Goal: Information Seeking & Learning: Learn about a topic

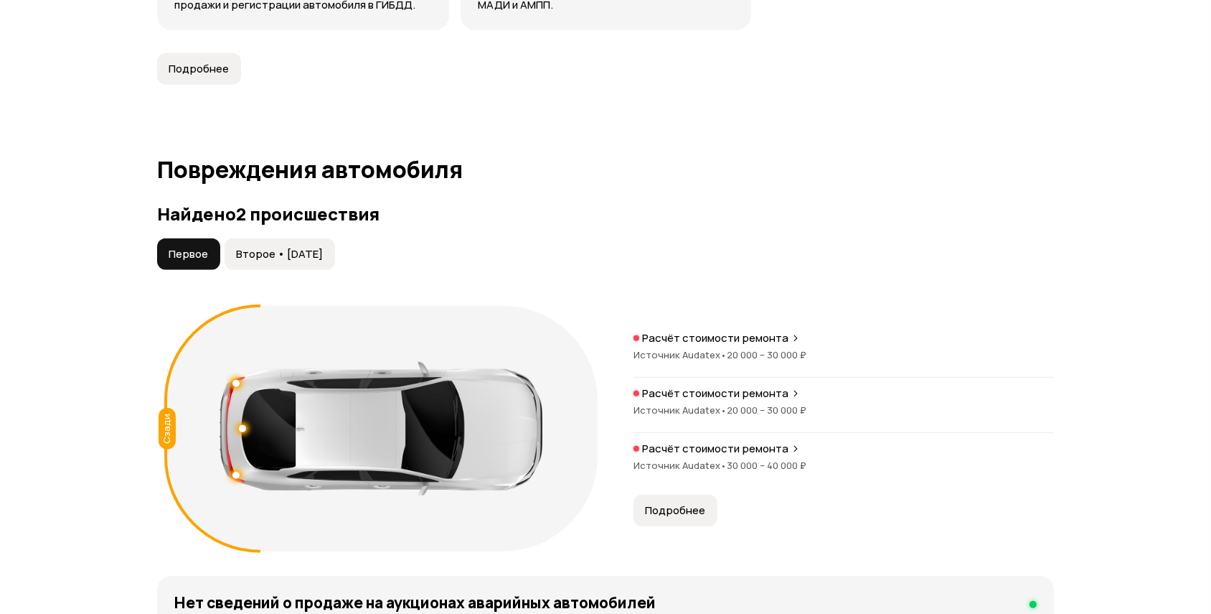
scroll to position [1239, 0]
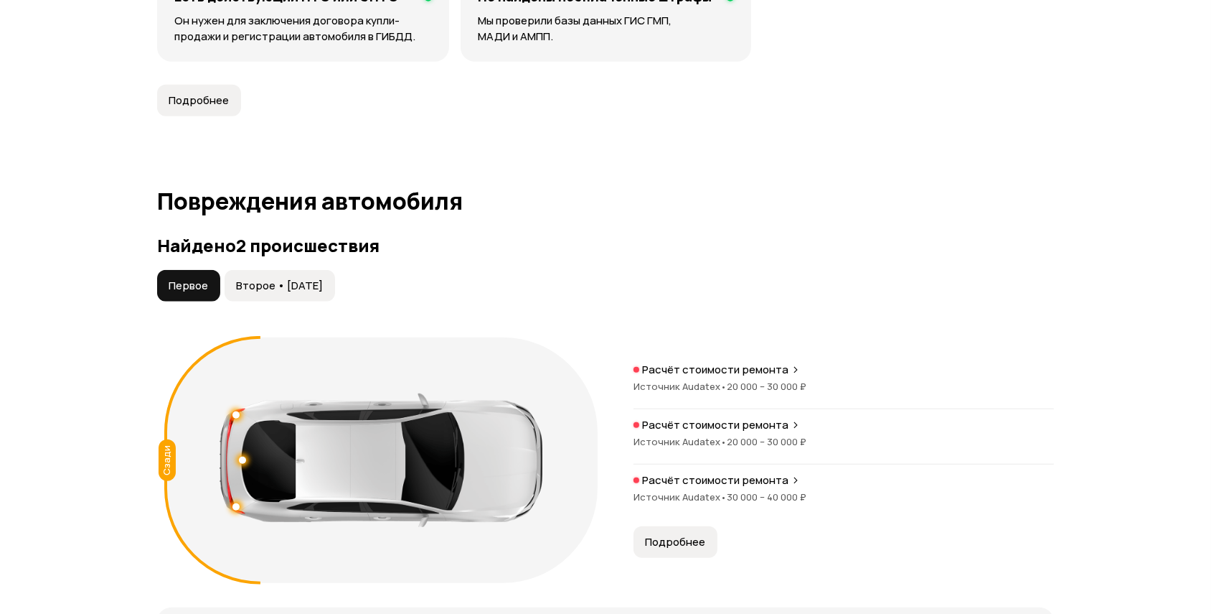
click at [317, 284] on span "Второе • [DATE]" at bounding box center [279, 285] width 87 height 14
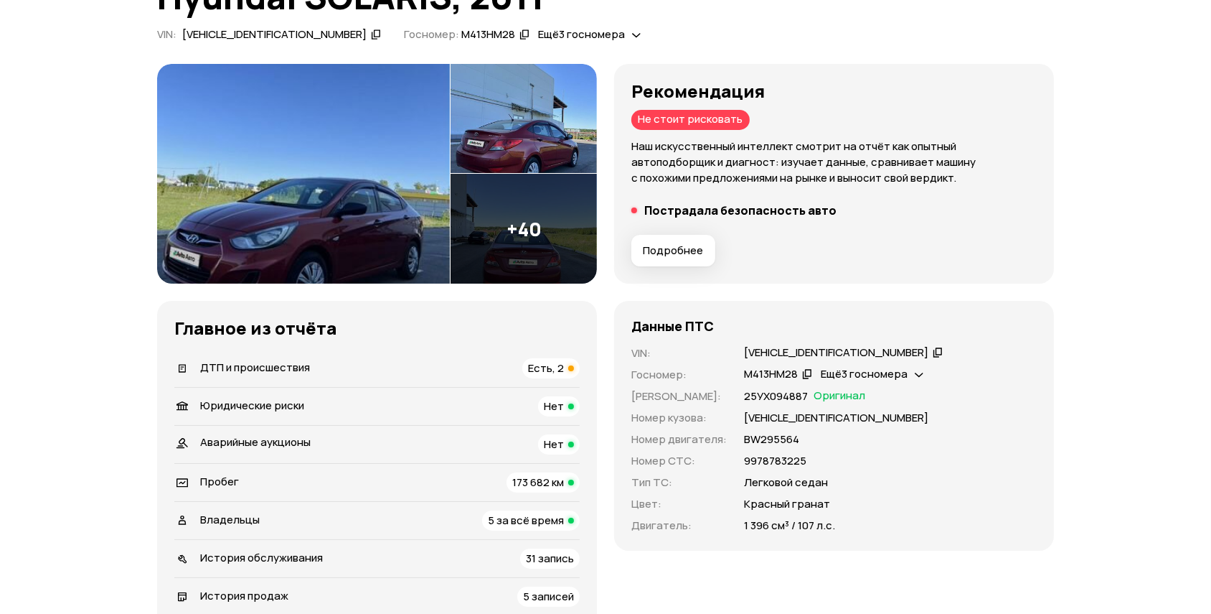
scroll to position [0, 0]
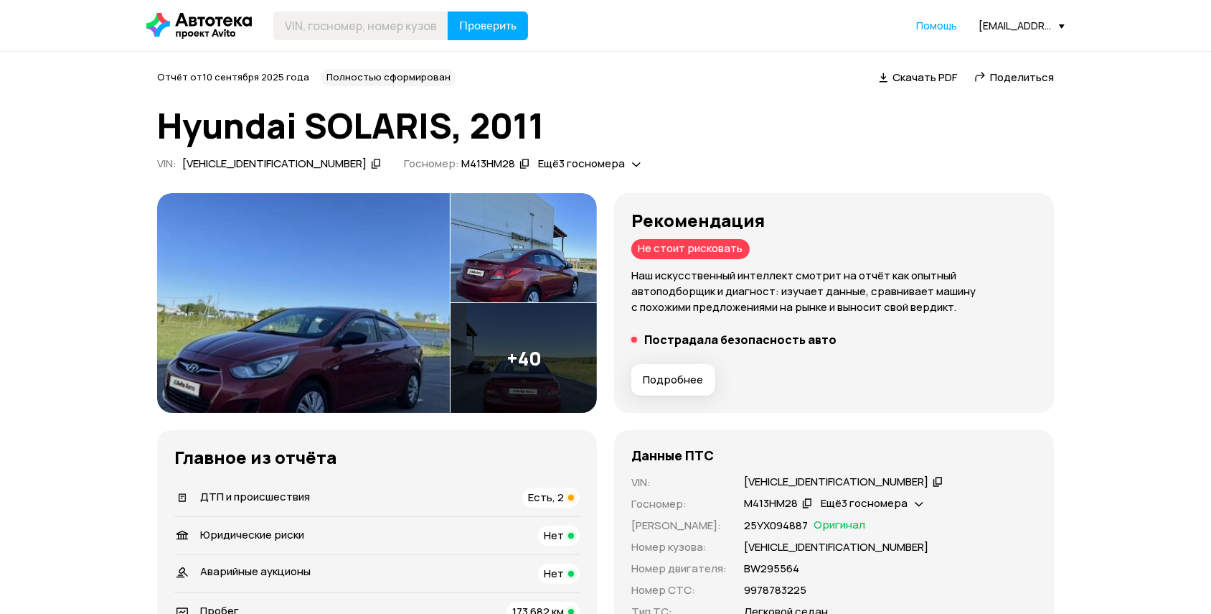
click at [664, 385] on span "Подробнее" at bounding box center [673, 379] width 60 height 14
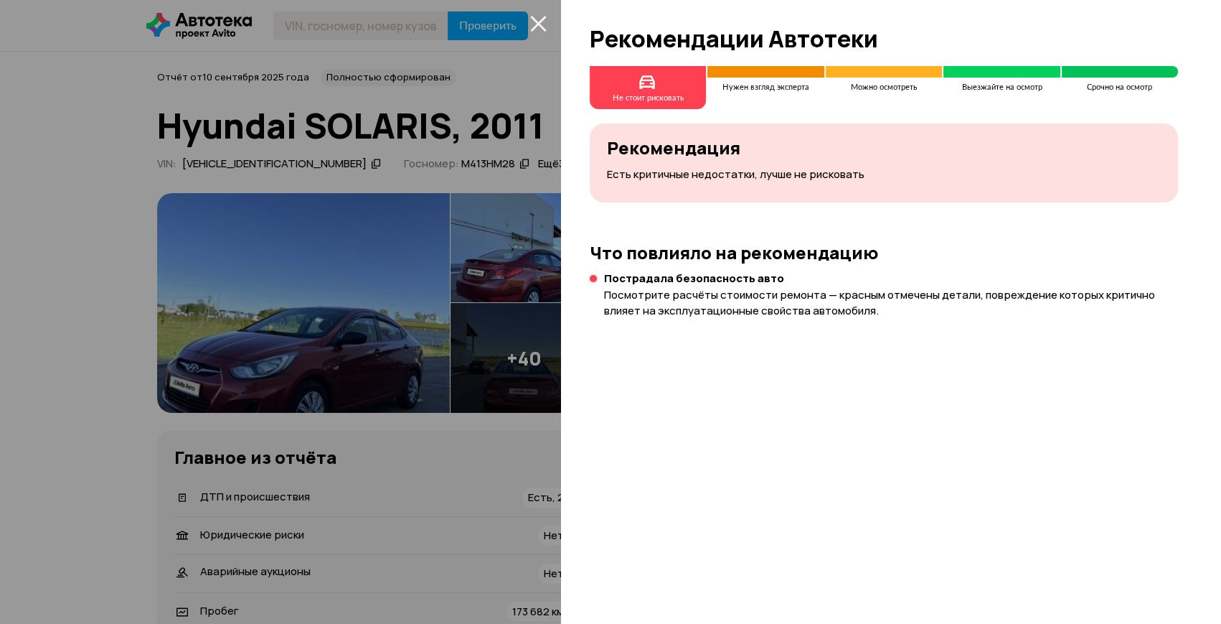
click at [532, 26] on icon "закрыть" at bounding box center [538, 23] width 17 height 17
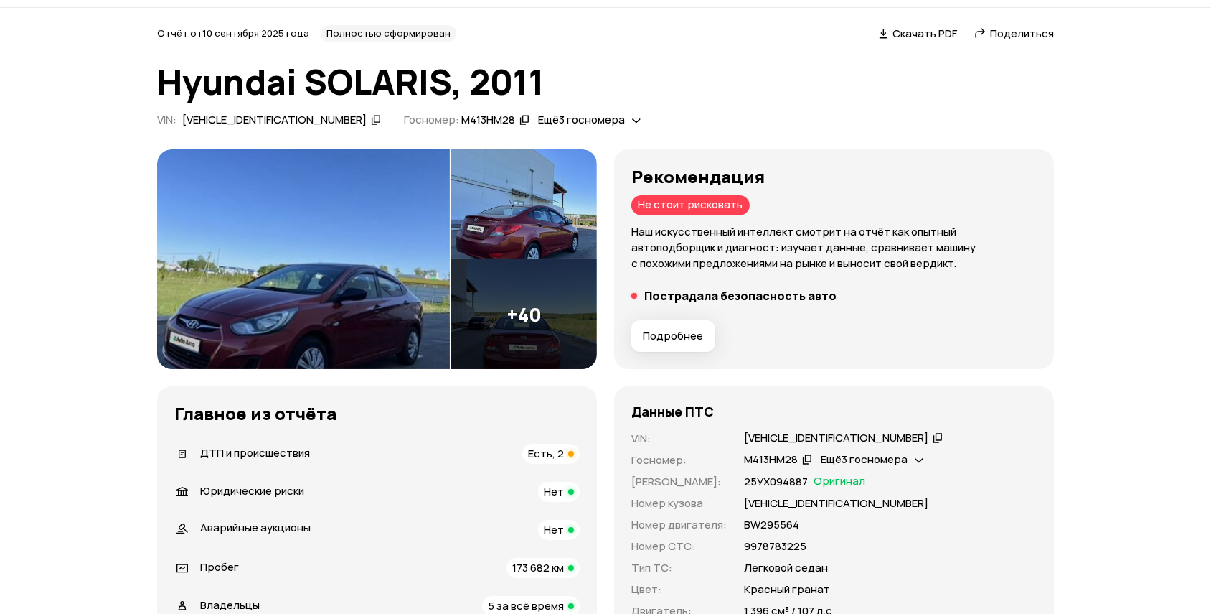
scroll to position [326, 0]
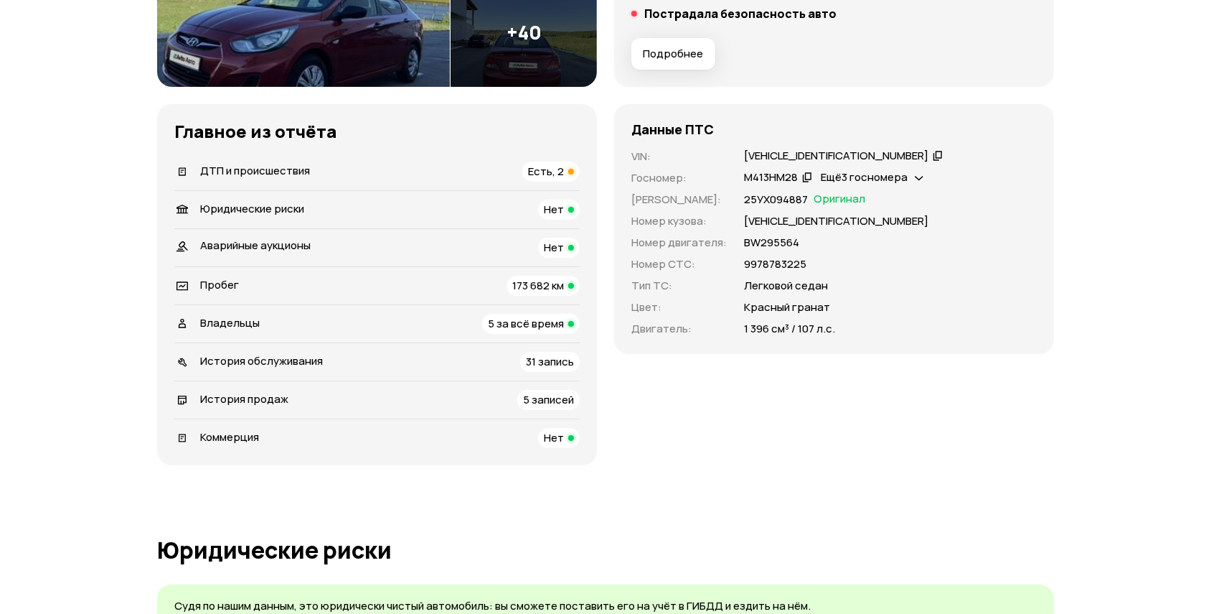
click at [558, 164] on span "Есть, 2" at bounding box center [546, 171] width 36 height 15
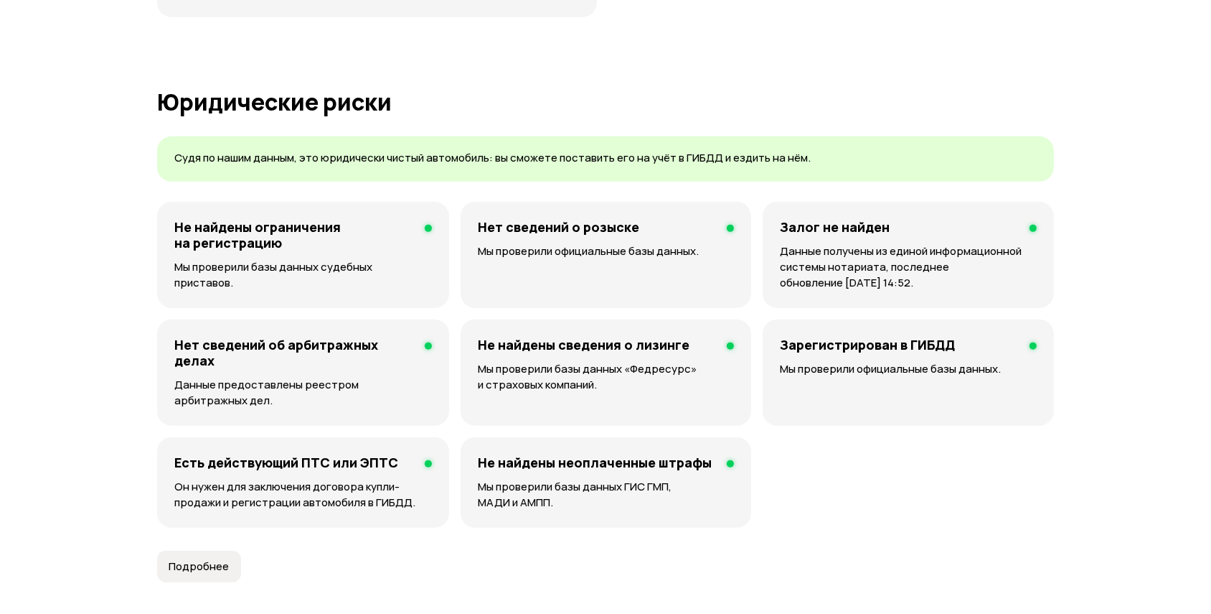
scroll to position [382, 0]
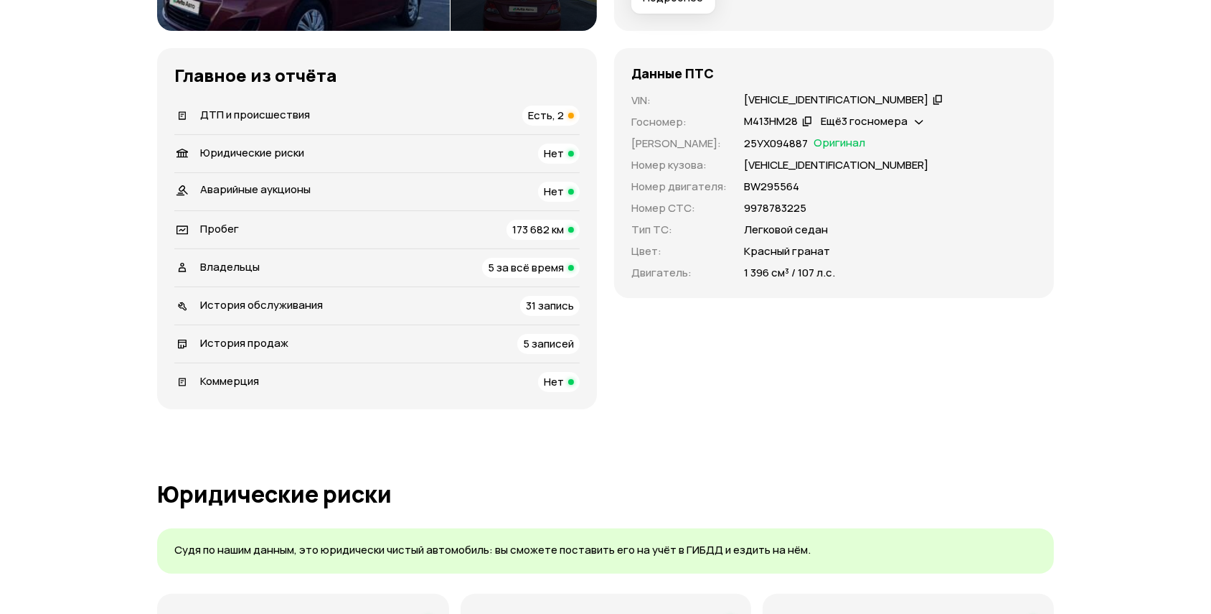
click at [548, 117] on span "Есть, 2" at bounding box center [546, 115] width 36 height 15
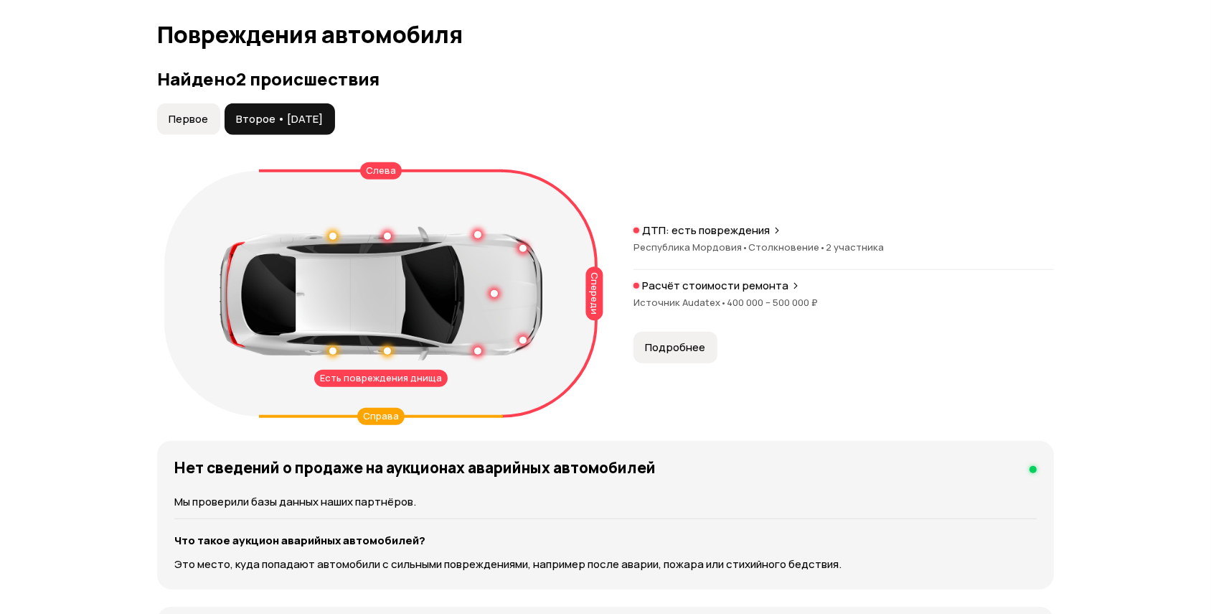
scroll to position [1426, 0]
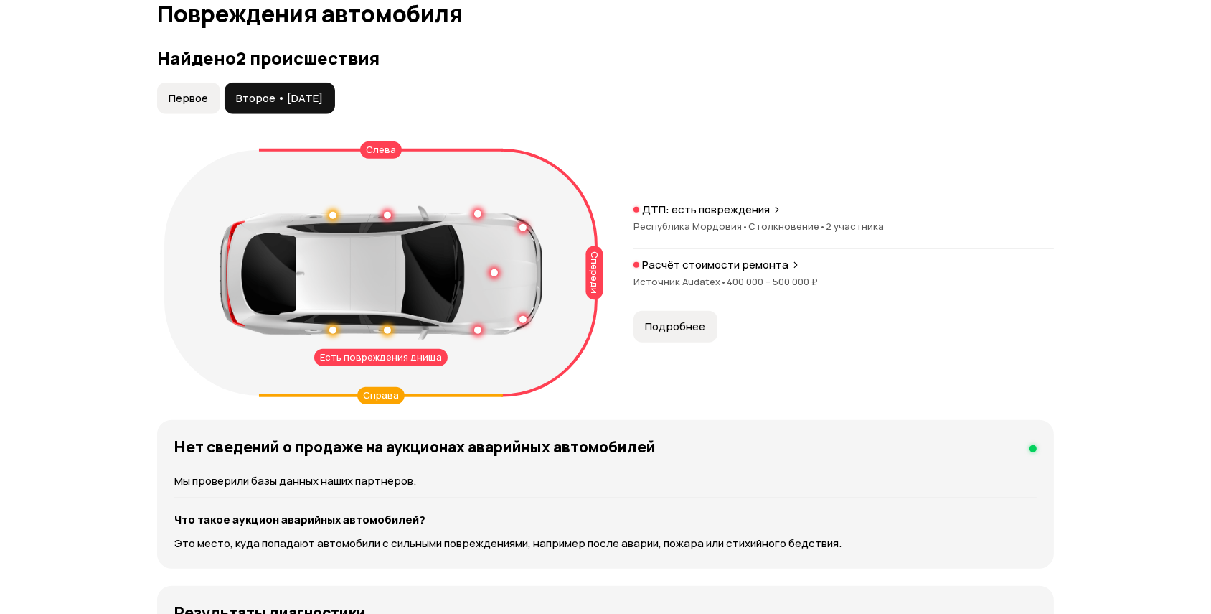
click at [187, 93] on span "Первое" at bounding box center [188, 98] width 39 height 14
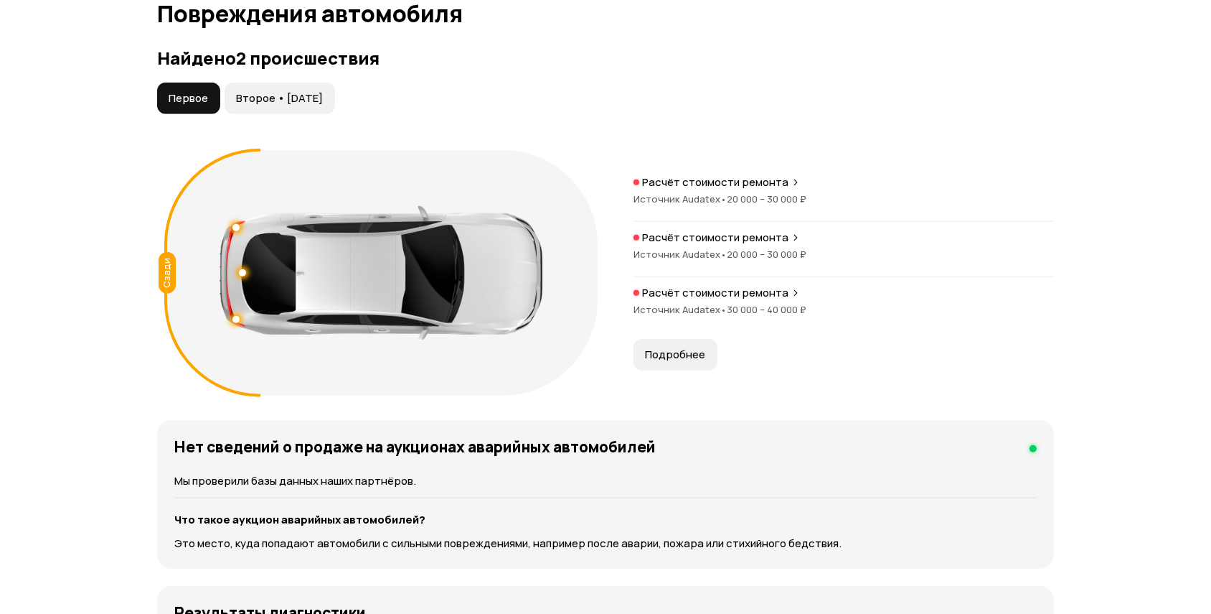
click at [276, 102] on span "Второе • [DATE]" at bounding box center [279, 98] width 87 height 14
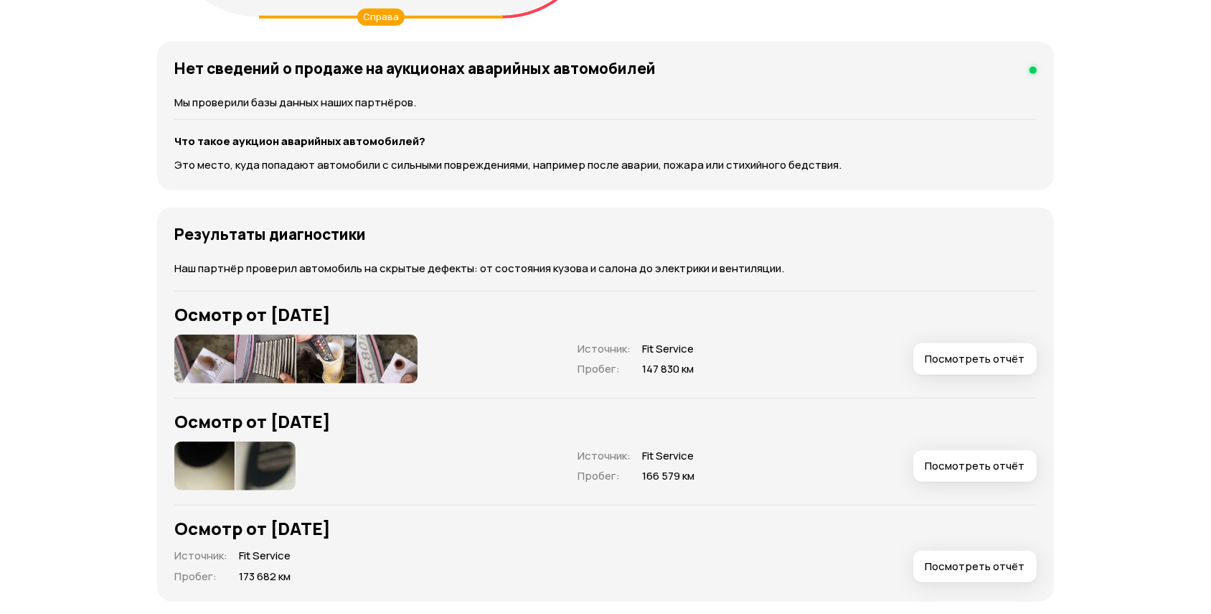
scroll to position [1879, 0]
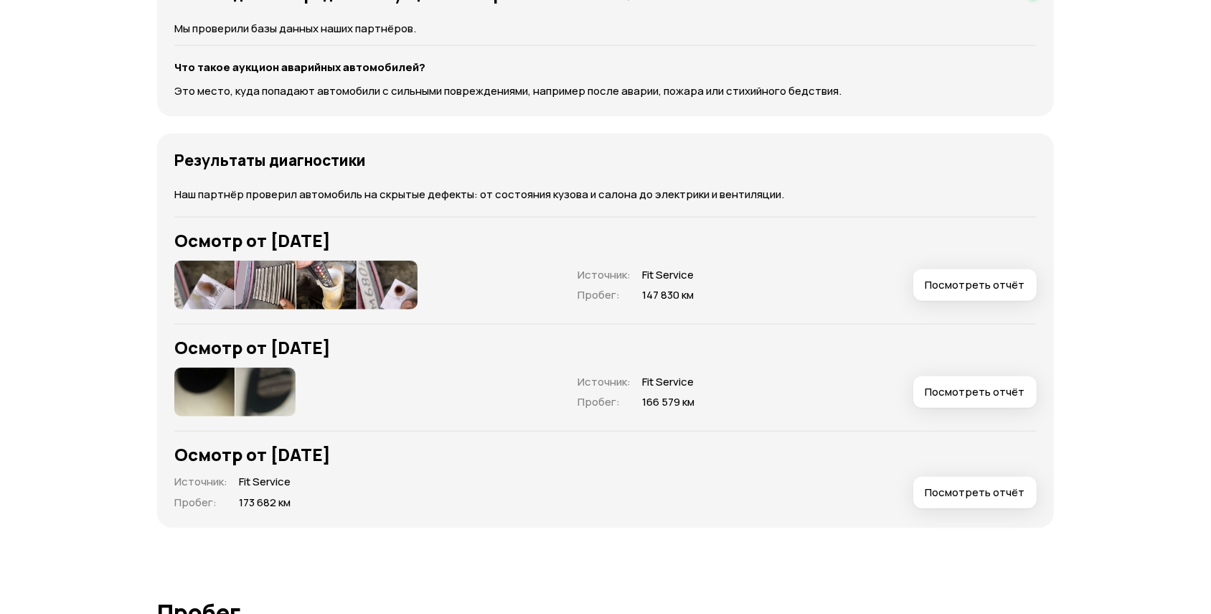
click at [214, 280] on img at bounding box center [204, 284] width 60 height 49
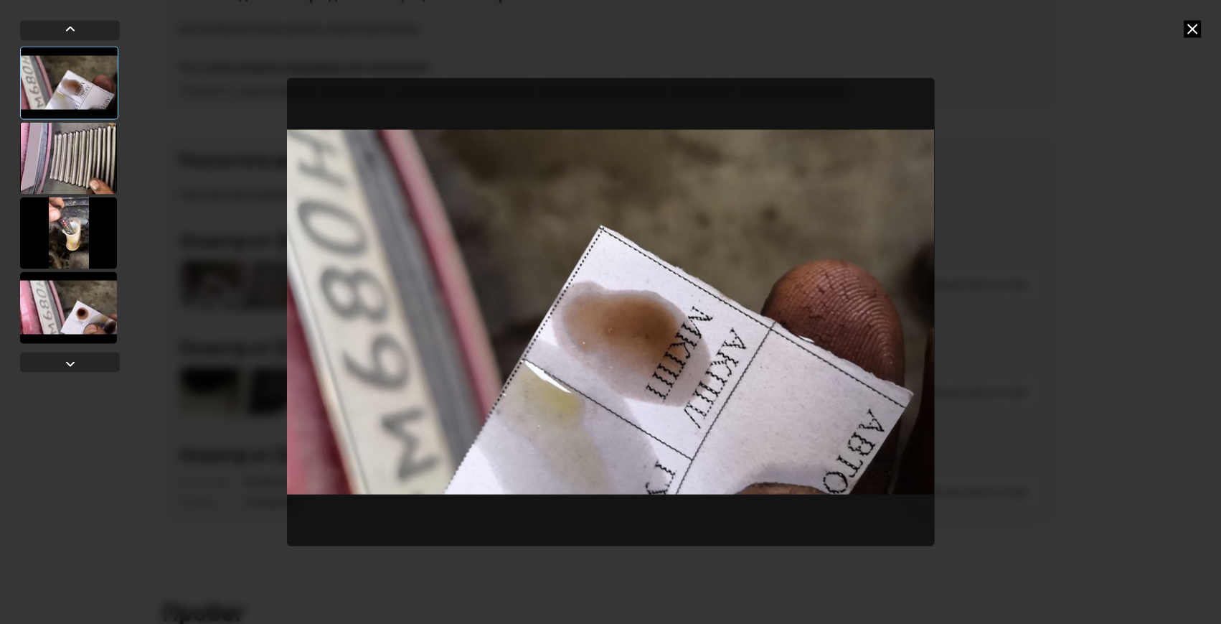
click at [44, 164] on div at bounding box center [68, 158] width 97 height 72
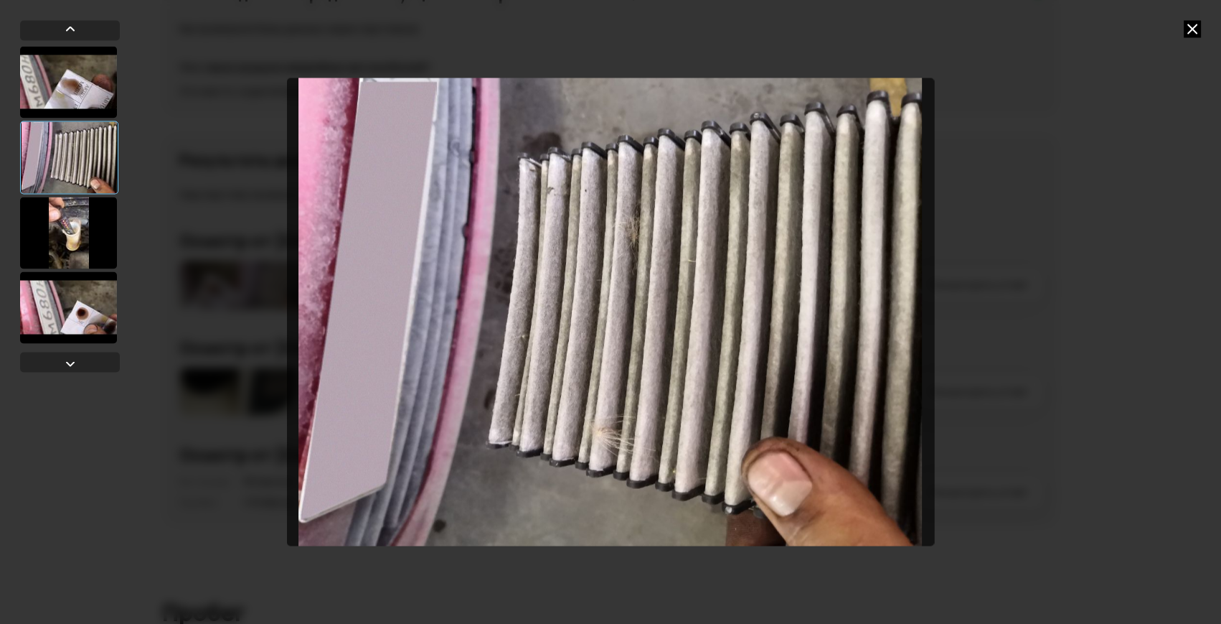
click at [65, 239] on div at bounding box center [68, 233] width 97 height 72
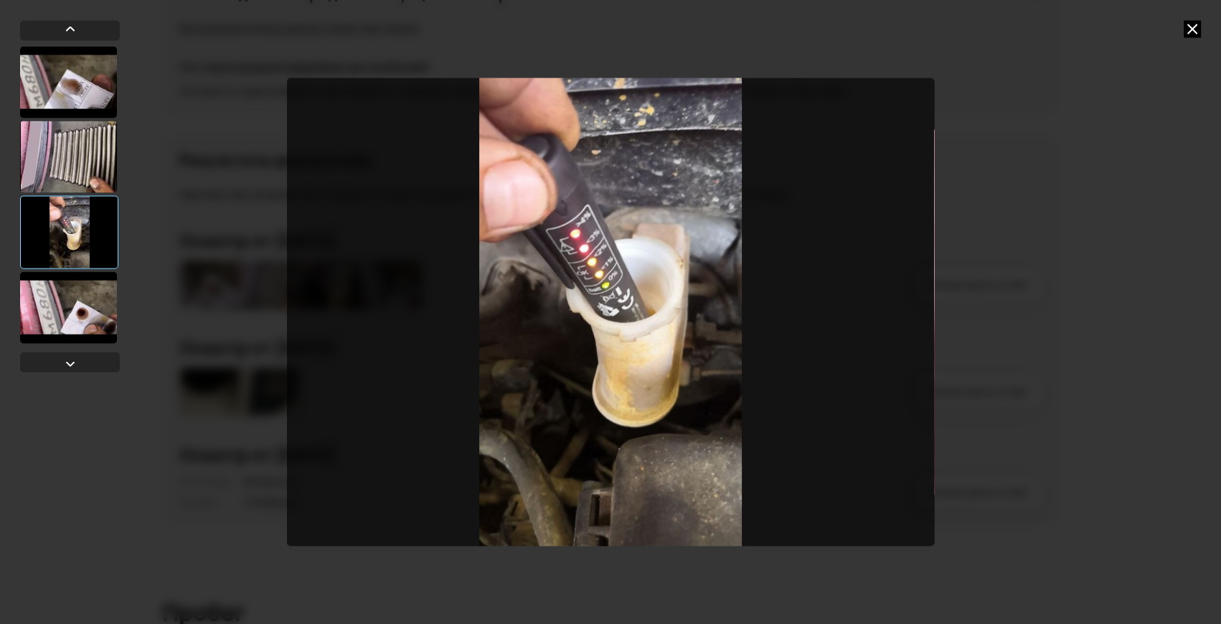
click at [84, 312] on div at bounding box center [68, 307] width 97 height 72
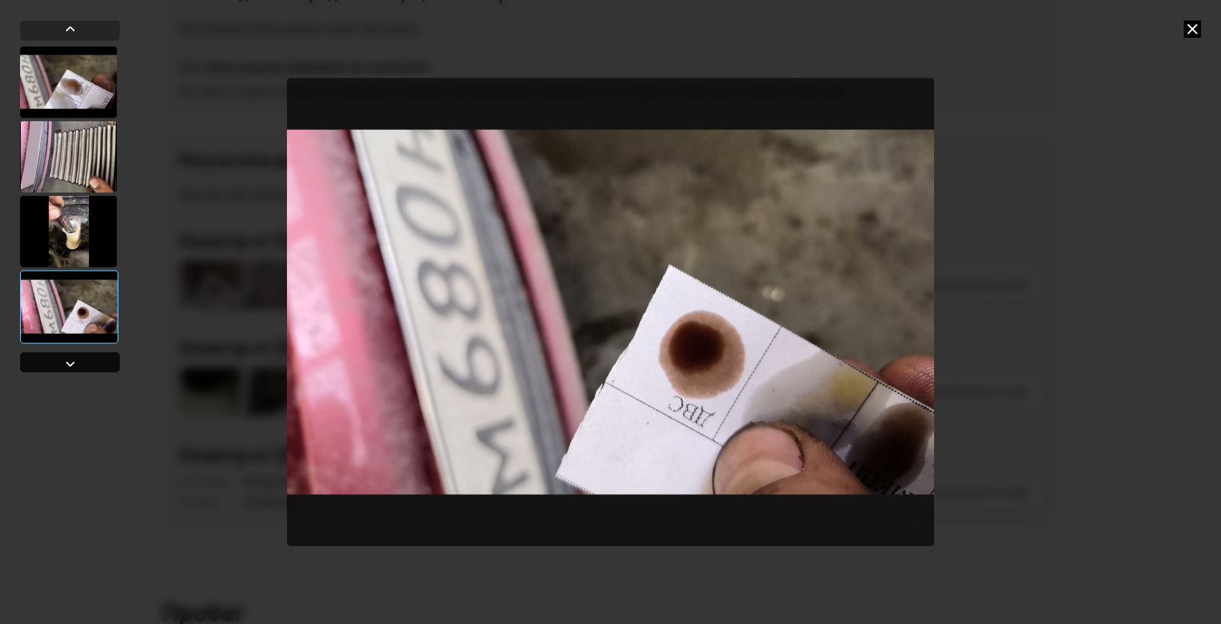
click at [86, 367] on div at bounding box center [70, 362] width 100 height 20
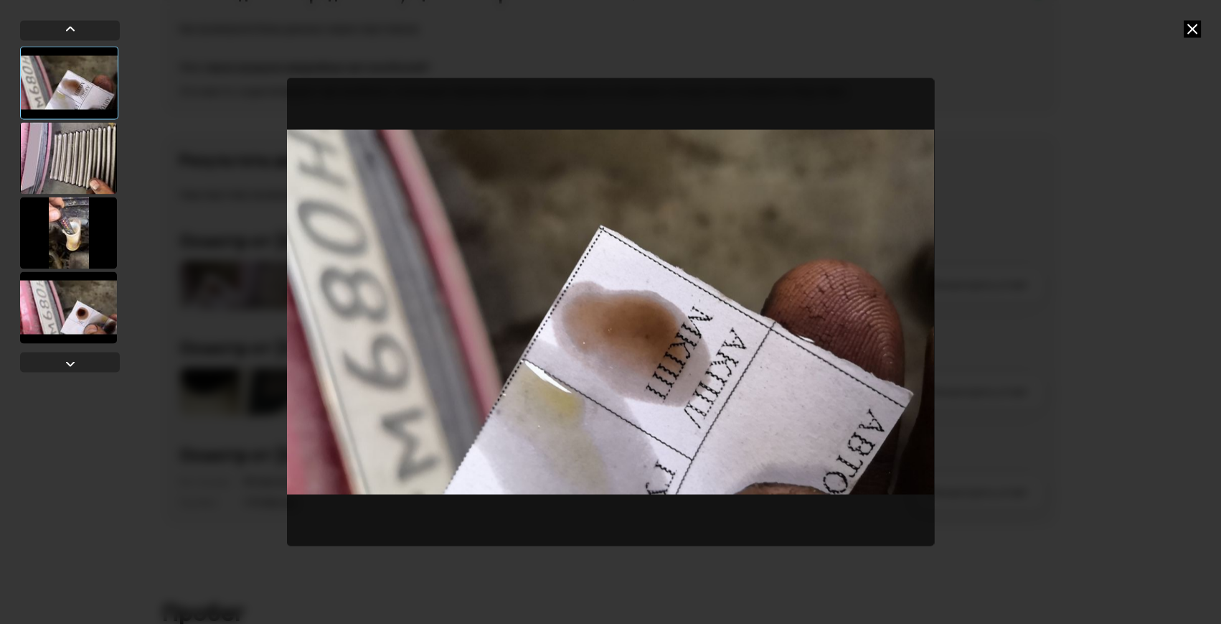
click at [1193, 32] on icon at bounding box center [1192, 28] width 17 height 17
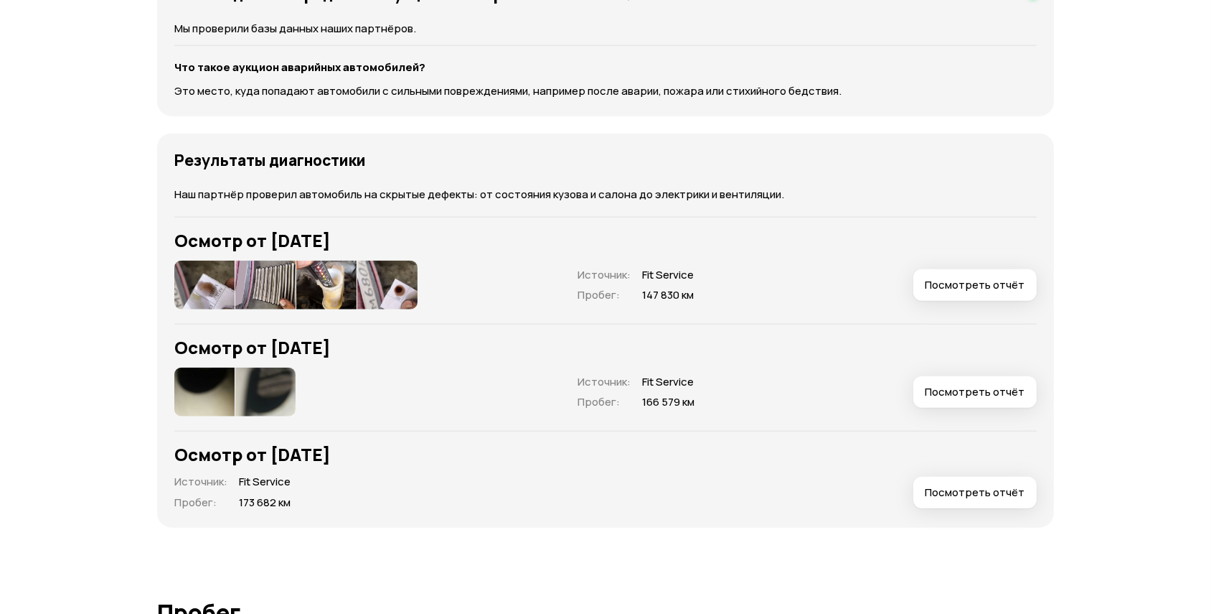
click at [192, 380] on img at bounding box center [204, 391] width 60 height 49
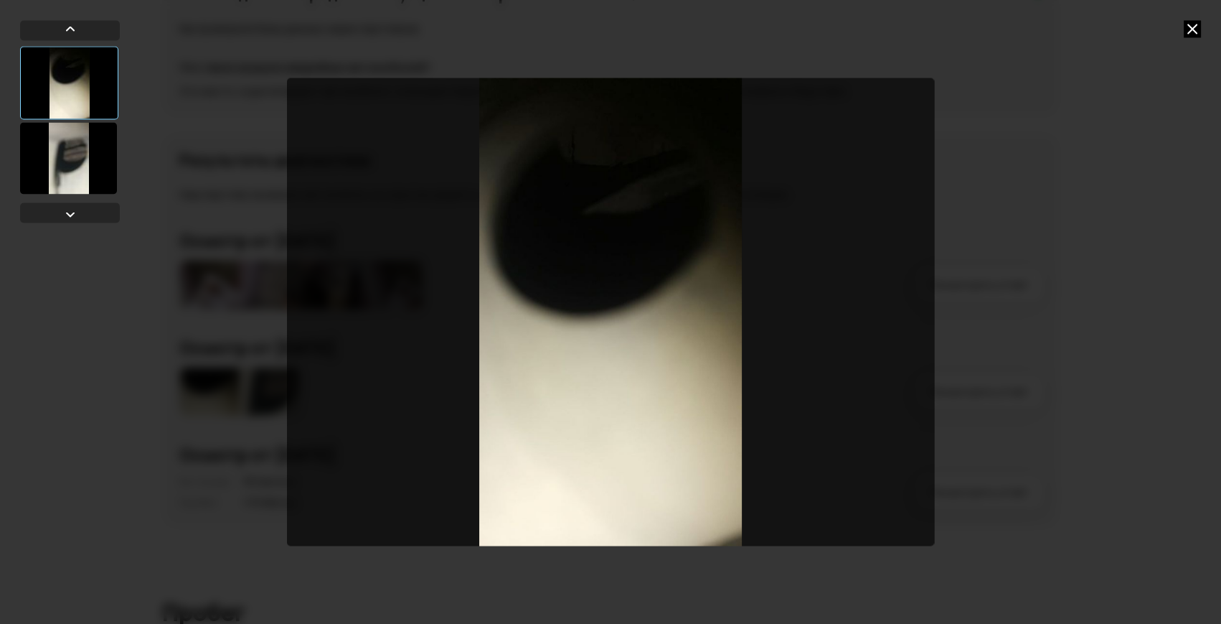
drag, startPoint x: 62, startPoint y: 149, endPoint x: 106, endPoint y: 143, distance: 44.2
click at [62, 149] on div at bounding box center [68, 158] width 97 height 72
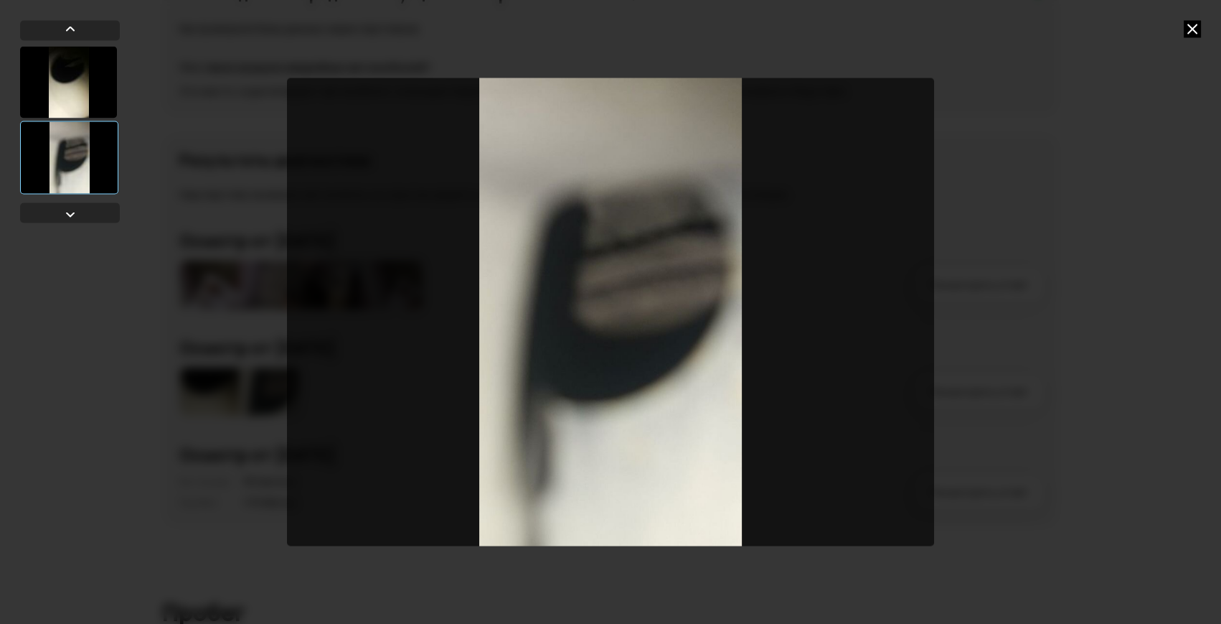
click at [1198, 27] on icon at bounding box center [1192, 28] width 17 height 17
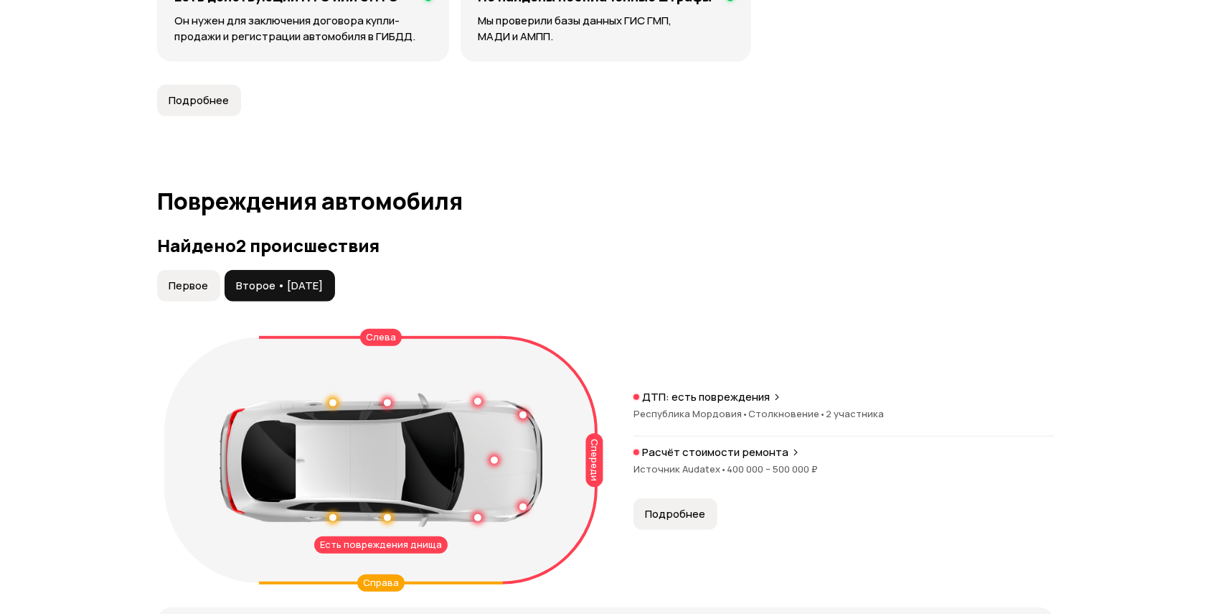
scroll to position [1630, 0]
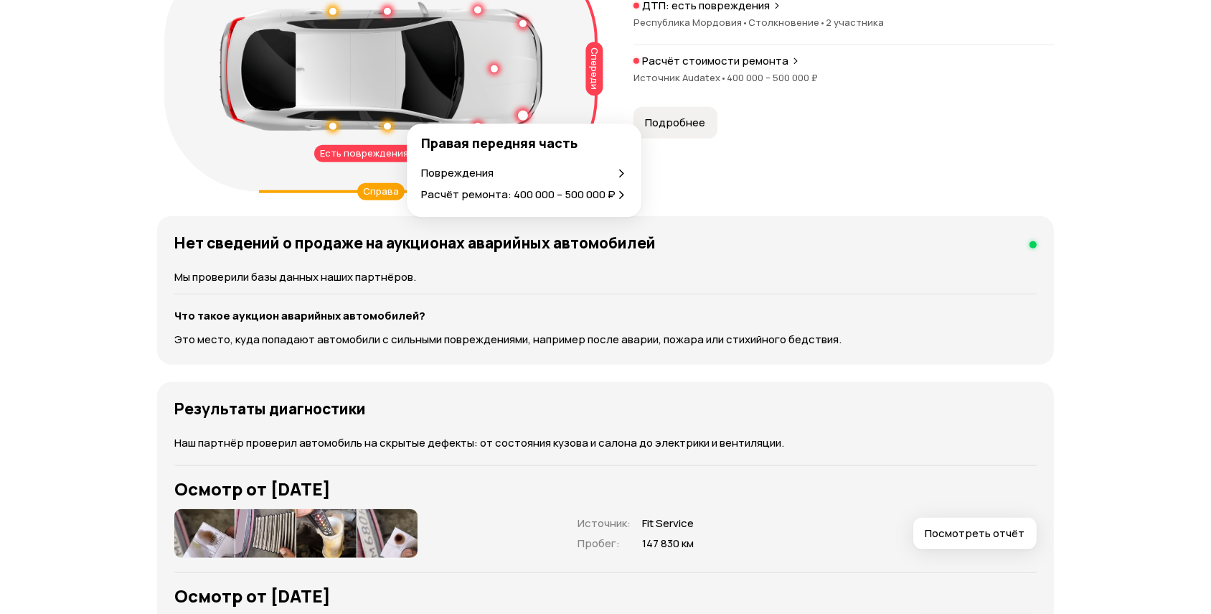
click at [524, 111] on div at bounding box center [523, 116] width 10 height 10
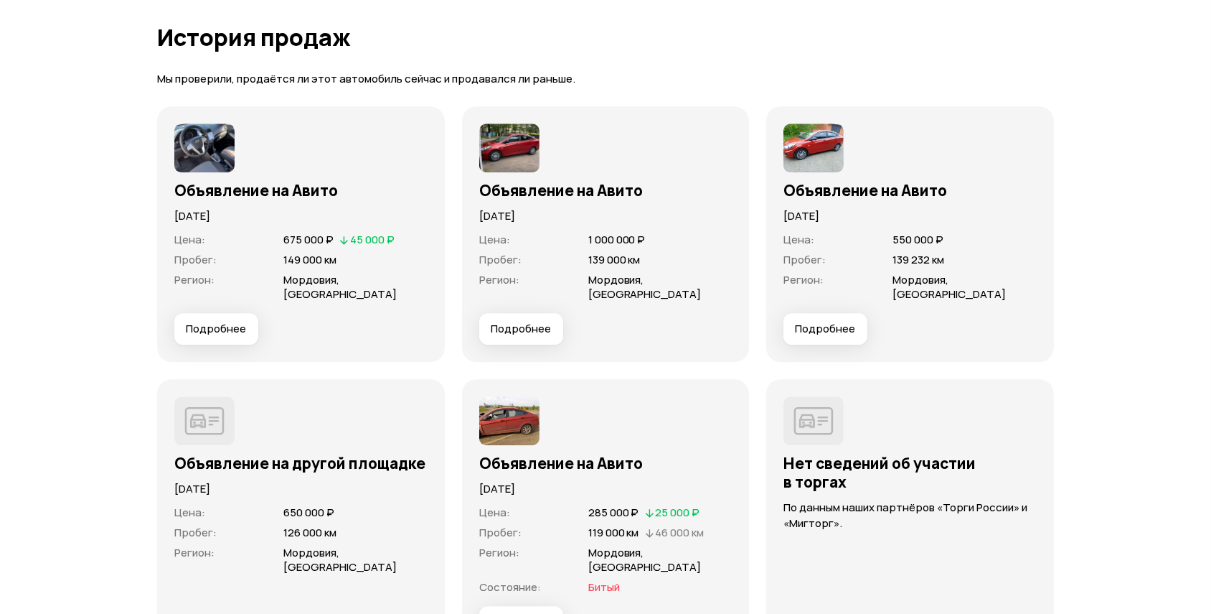
scroll to position [4631, 0]
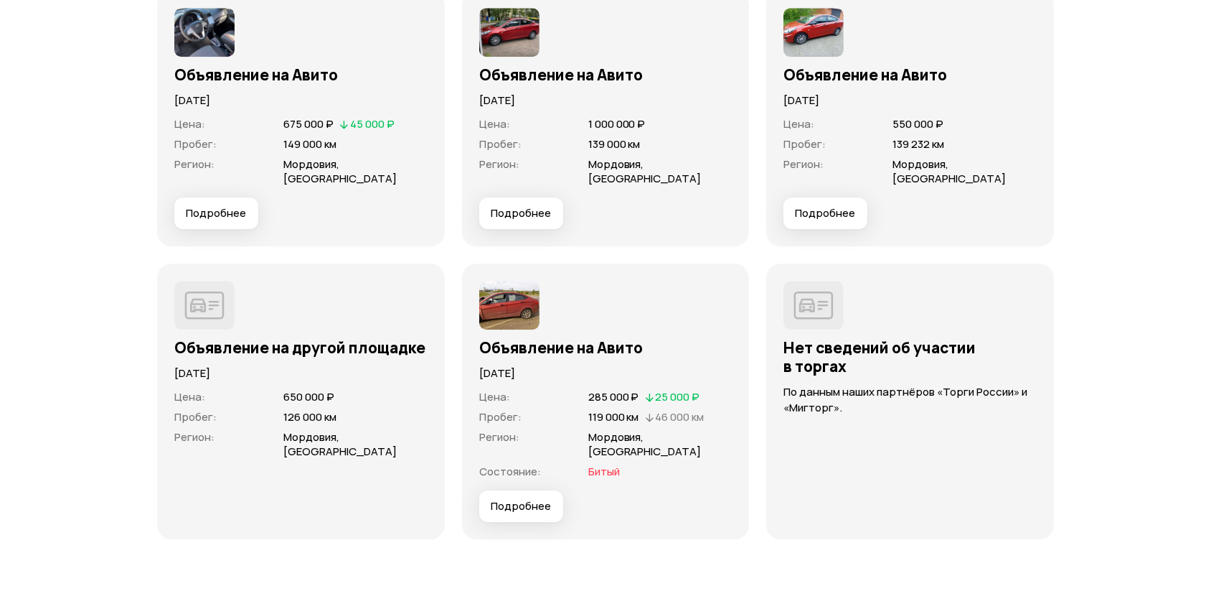
click at [523, 292] on img at bounding box center [509, 305] width 60 height 49
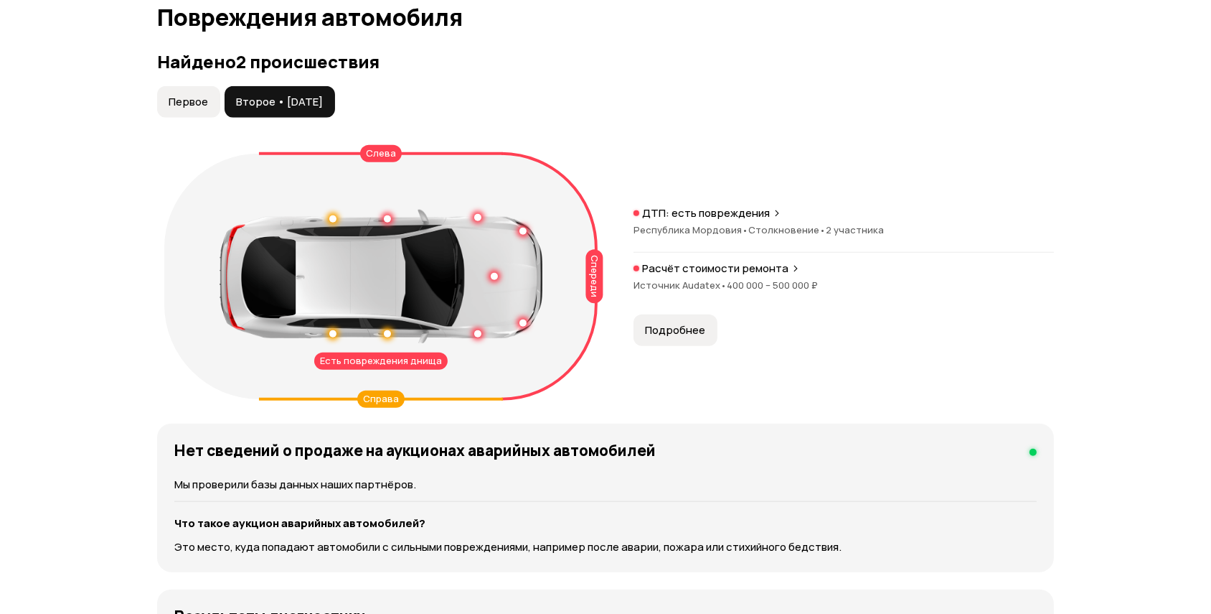
scroll to position [1435, 0]
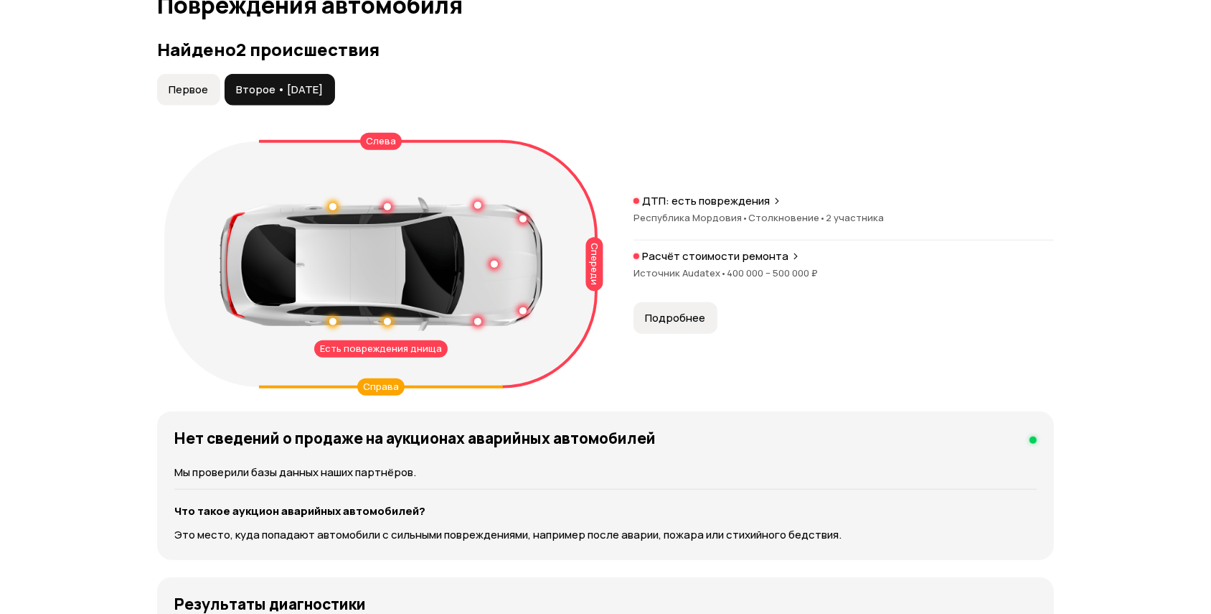
click at [167, 81] on button "Первое" at bounding box center [188, 90] width 63 height 32
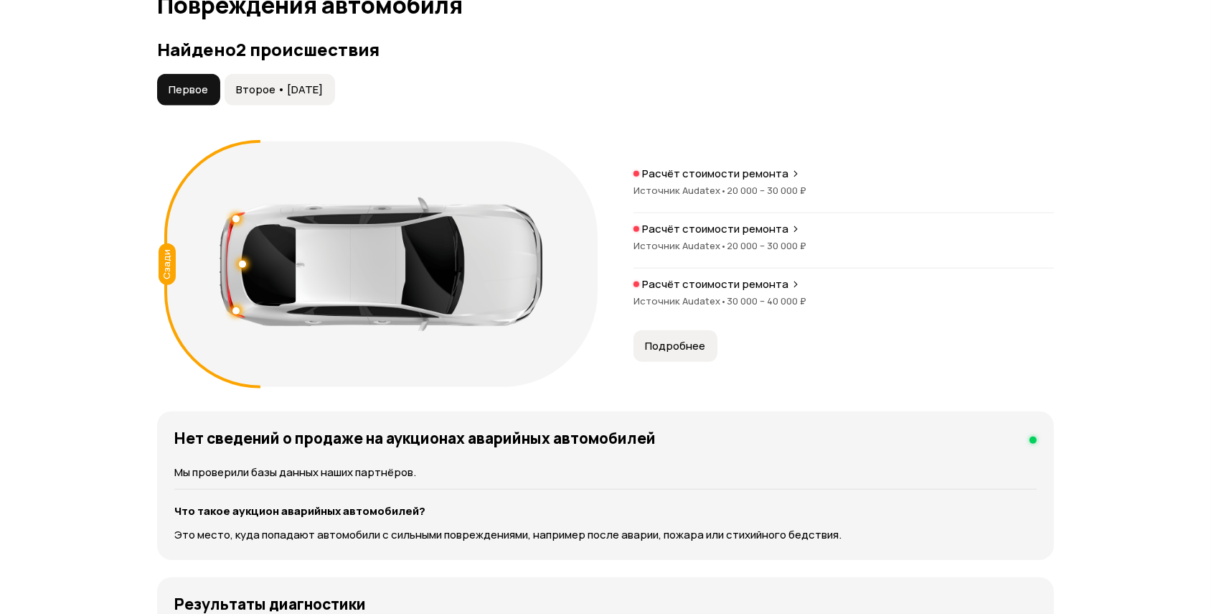
click at [290, 92] on span "Второе • [DATE]" at bounding box center [279, 90] width 87 height 14
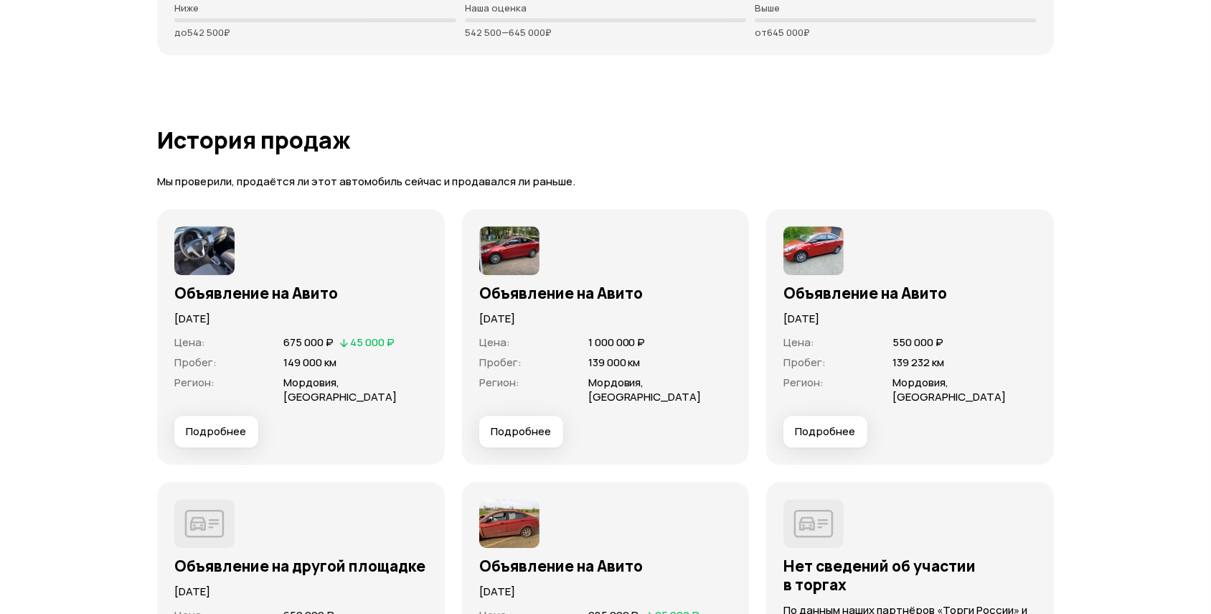
scroll to position [4631, 0]
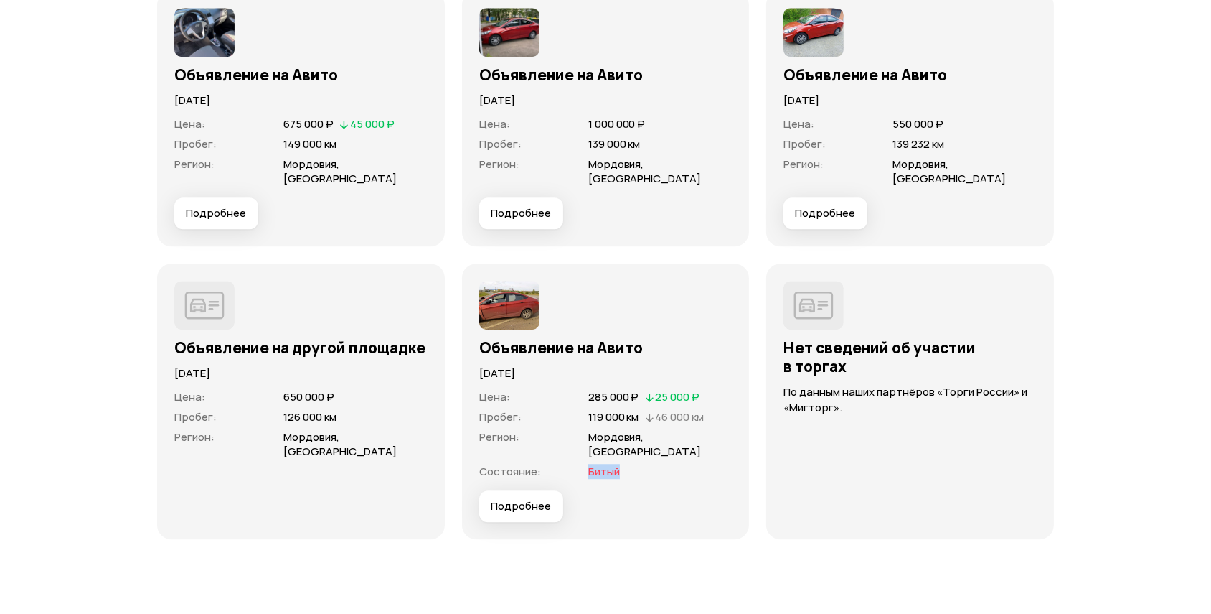
drag, startPoint x: 588, startPoint y: 432, endPoint x: 624, endPoint y: 435, distance: 36.7
click at [624, 464] on span "Битый" at bounding box center [660, 471] width 144 height 14
click at [502, 281] on img at bounding box center [509, 305] width 60 height 49
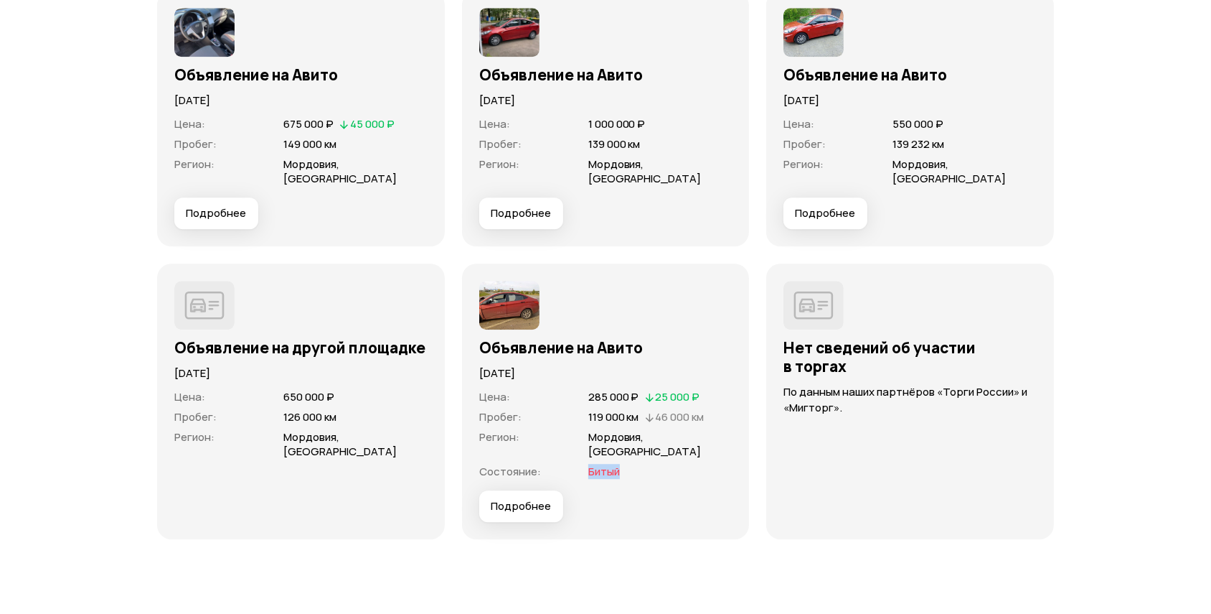
click at [502, 281] on img at bounding box center [509, 305] width 60 height 49
drag, startPoint x: 502, startPoint y: 273, endPoint x: 578, endPoint y: 531, distance: 269.3
click at [502, 281] on img at bounding box center [509, 305] width 60 height 49
click at [540, 490] on div "Объявление на Авито [DATE] Цена : 285 000 ₽   25 000 ₽ Пробег : 119 000 км   46…" at bounding box center [606, 401] width 288 height 276
click at [525, 490] on button "Подробнее" at bounding box center [521, 506] width 84 height 32
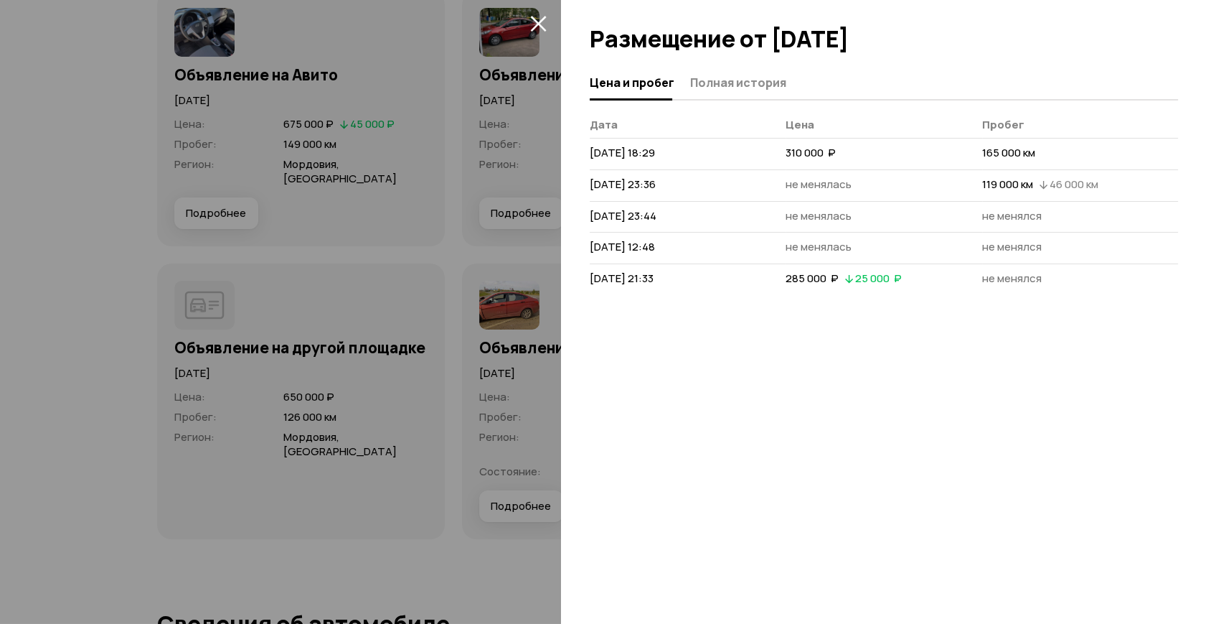
click at [344, 289] on div at bounding box center [610, 312] width 1221 height 624
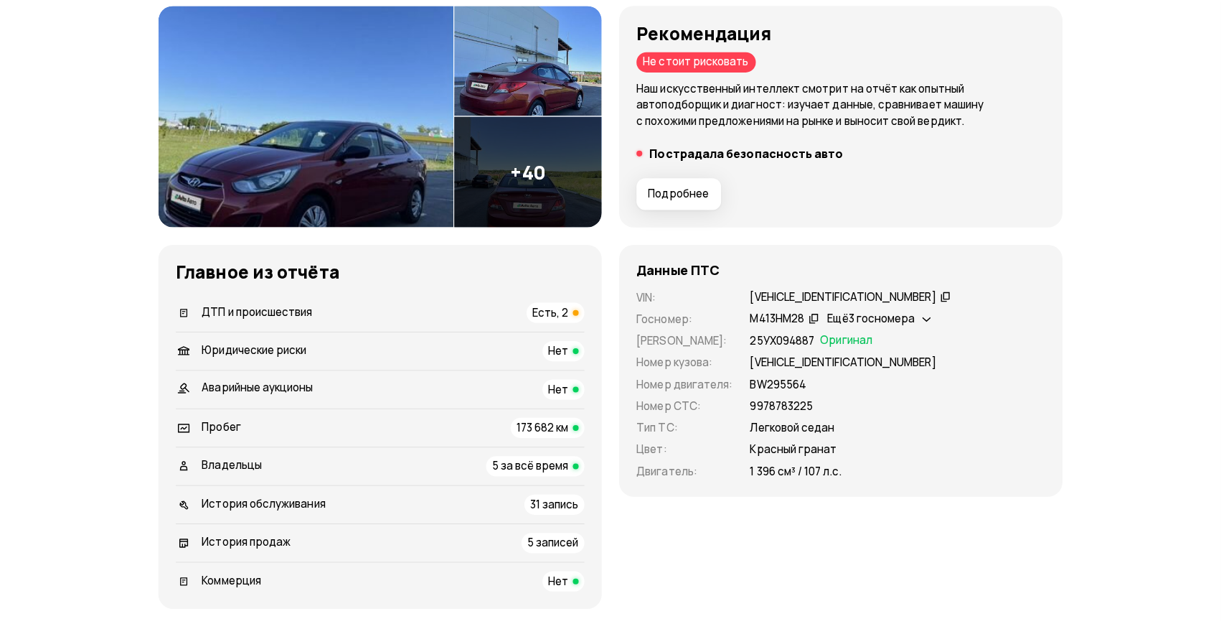
scroll to position [0, 0]
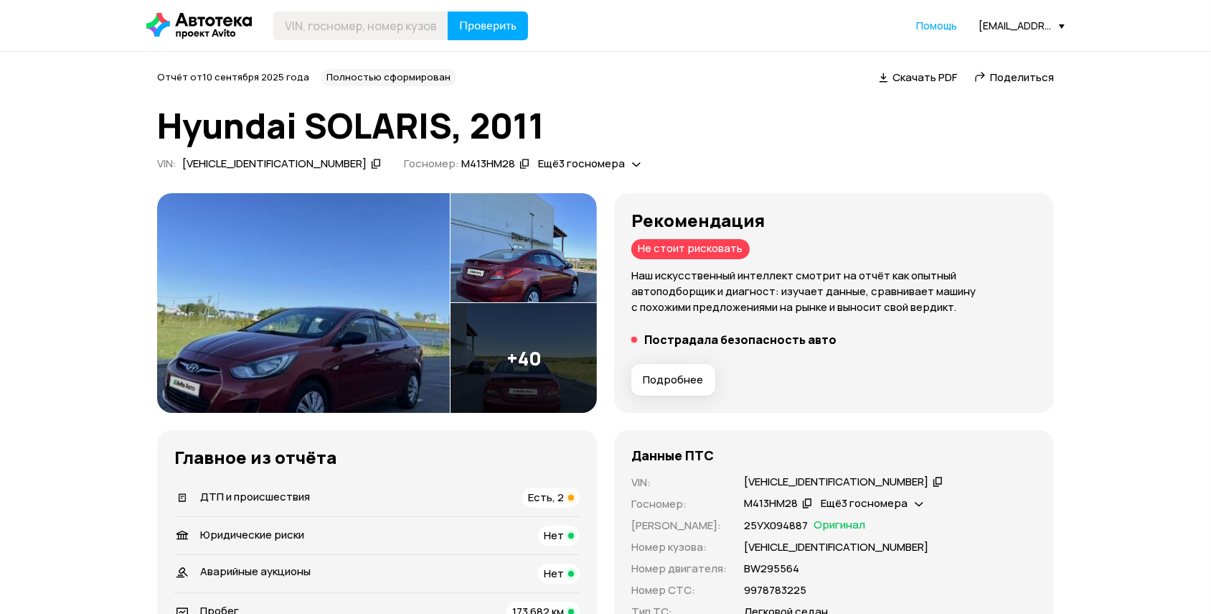
click at [306, 331] on img at bounding box center [303, 303] width 293 height 220
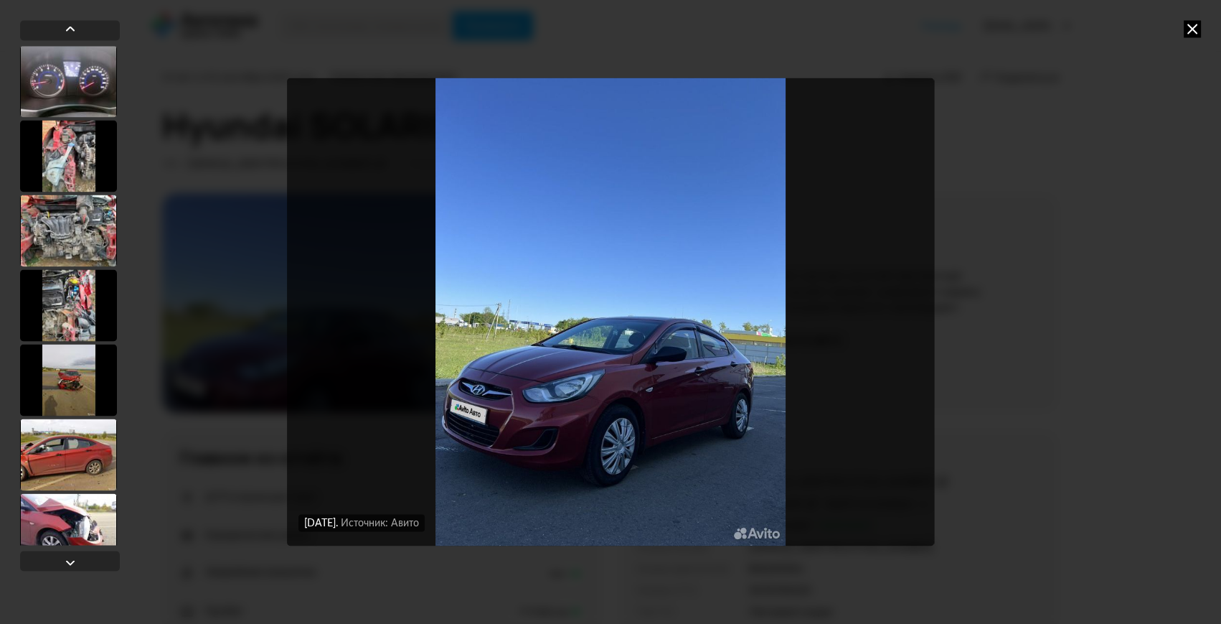
scroll to position [1500, 0]
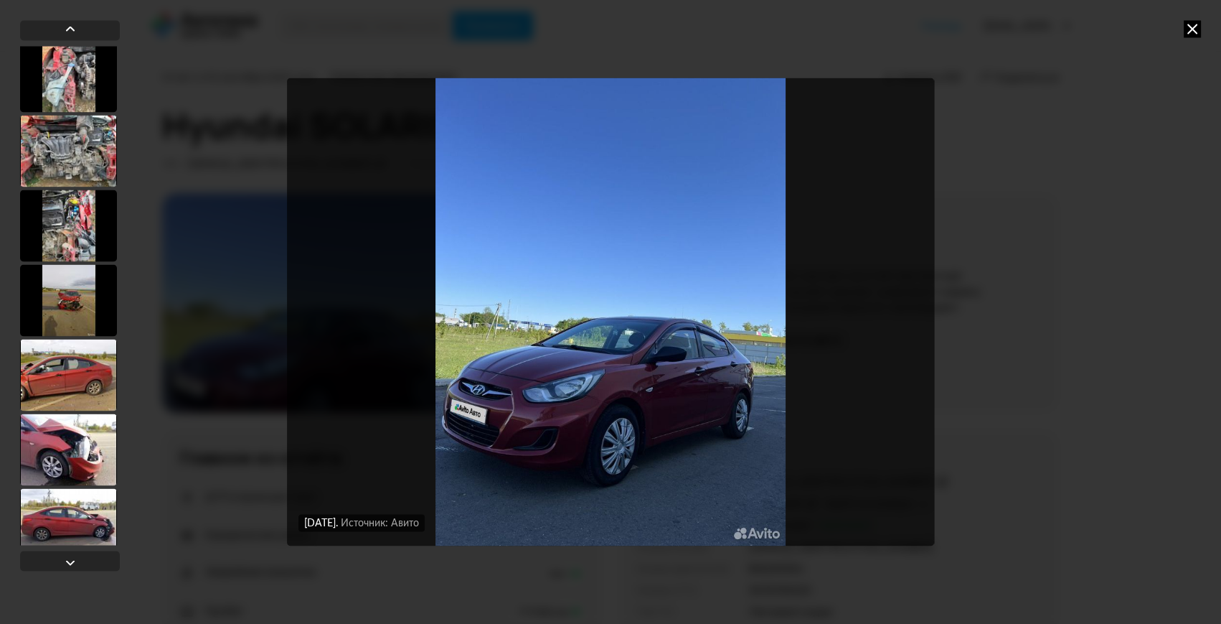
click at [79, 299] on div at bounding box center [68, 300] width 97 height 72
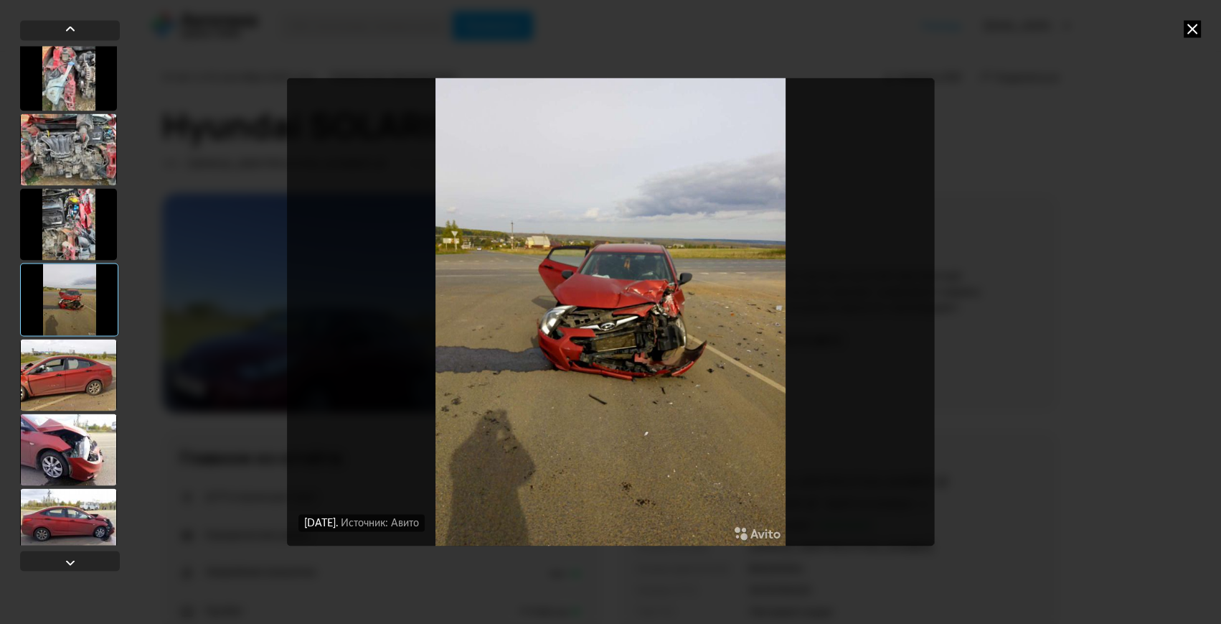
scroll to position [1499, 0]
click at [67, 222] on div at bounding box center [68, 225] width 97 height 72
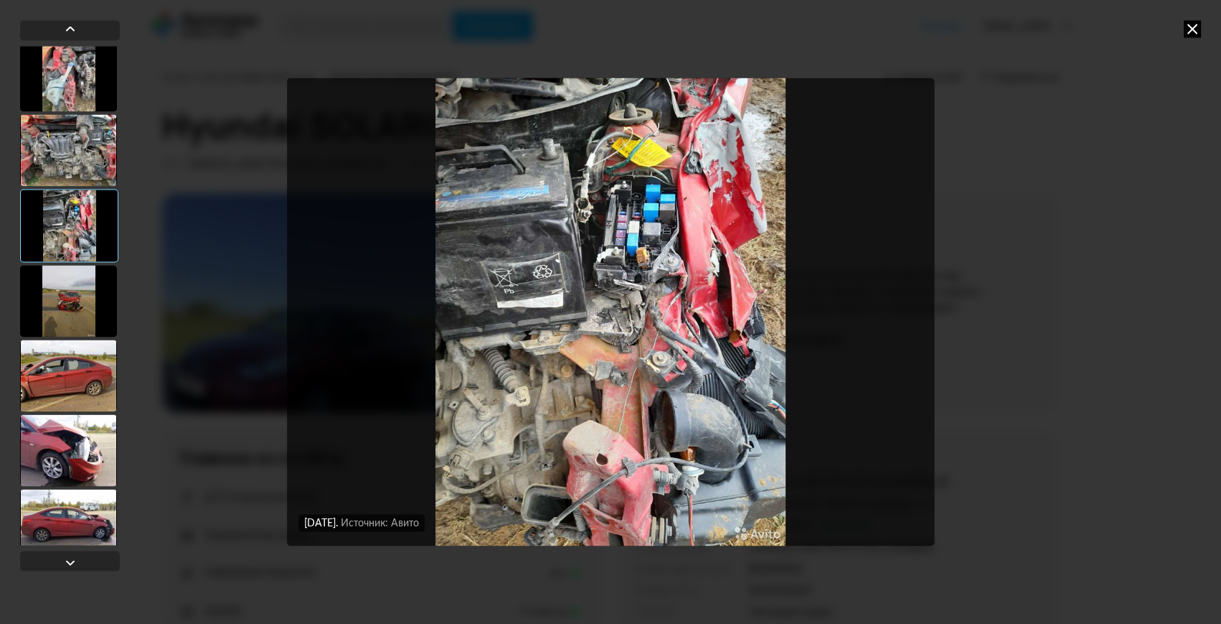
click at [64, 157] on div at bounding box center [68, 150] width 97 height 72
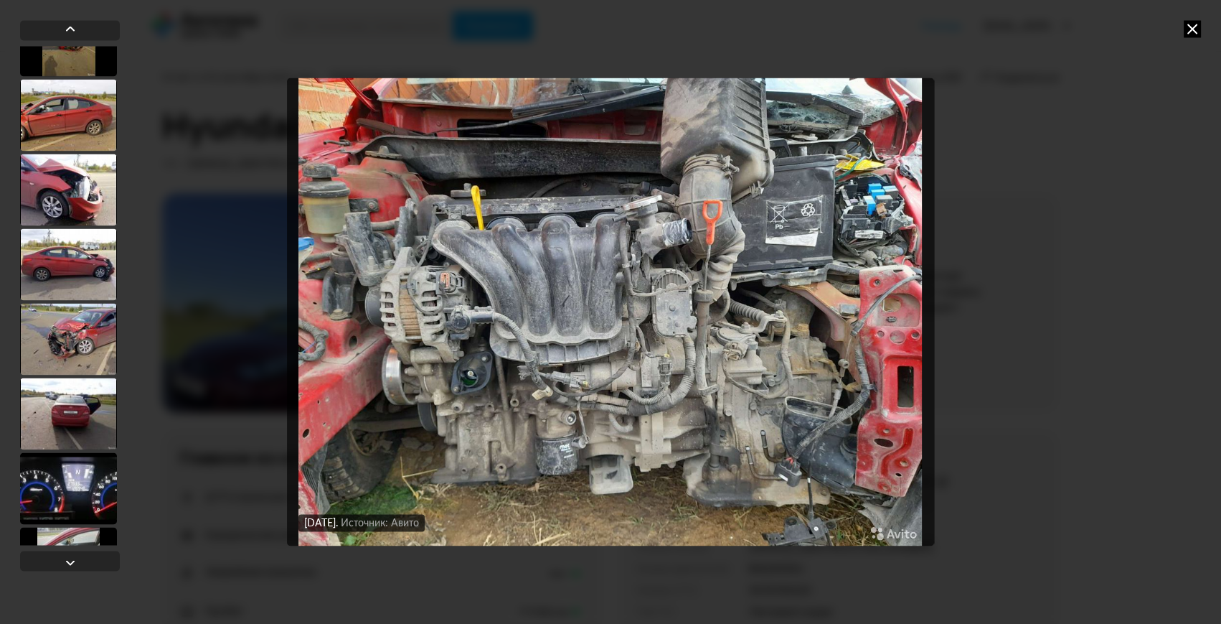
click at [88, 346] on div at bounding box center [68, 339] width 97 height 72
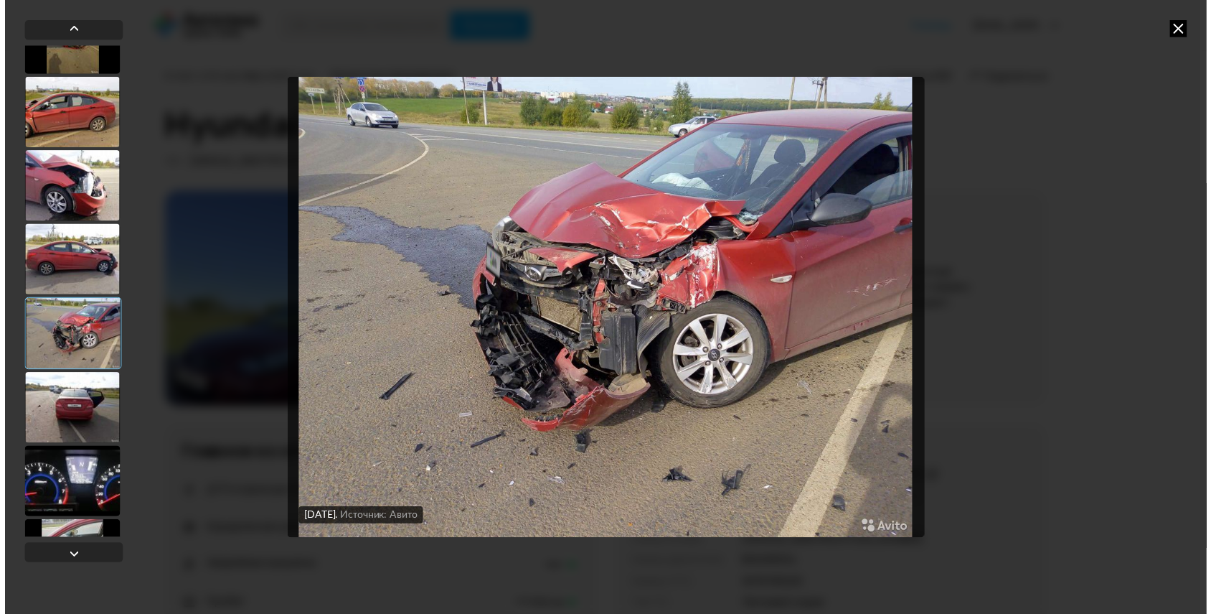
scroll to position [1758, 0]
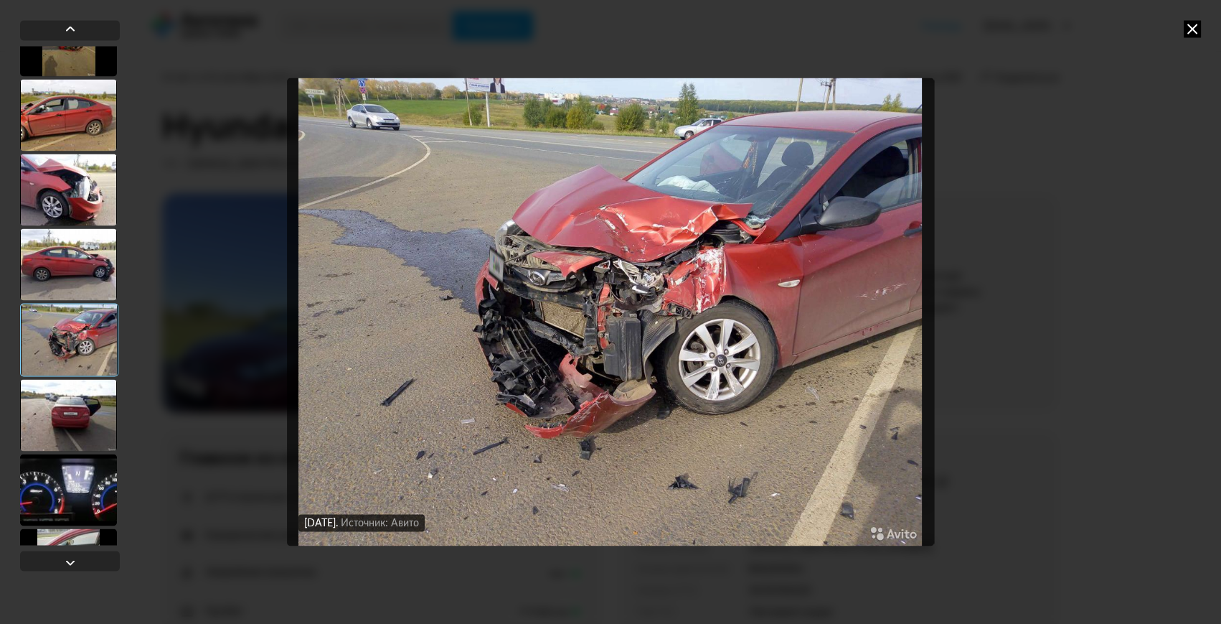
click at [1197, 27] on icon at bounding box center [1192, 28] width 17 height 17
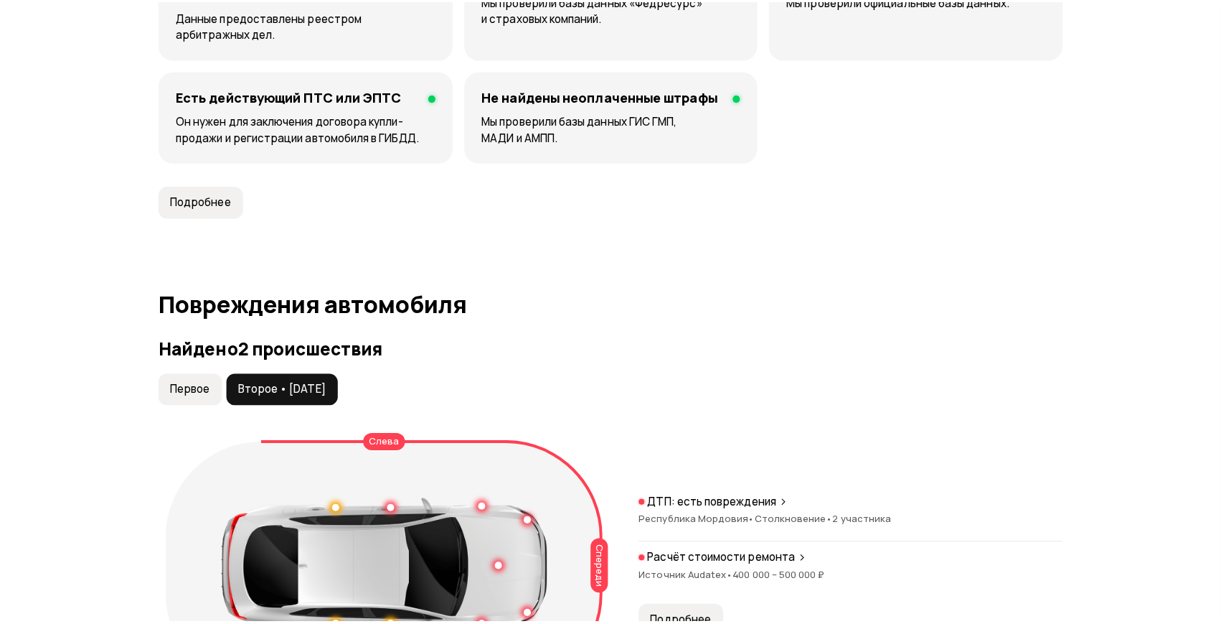
scroll to position [1370, 0]
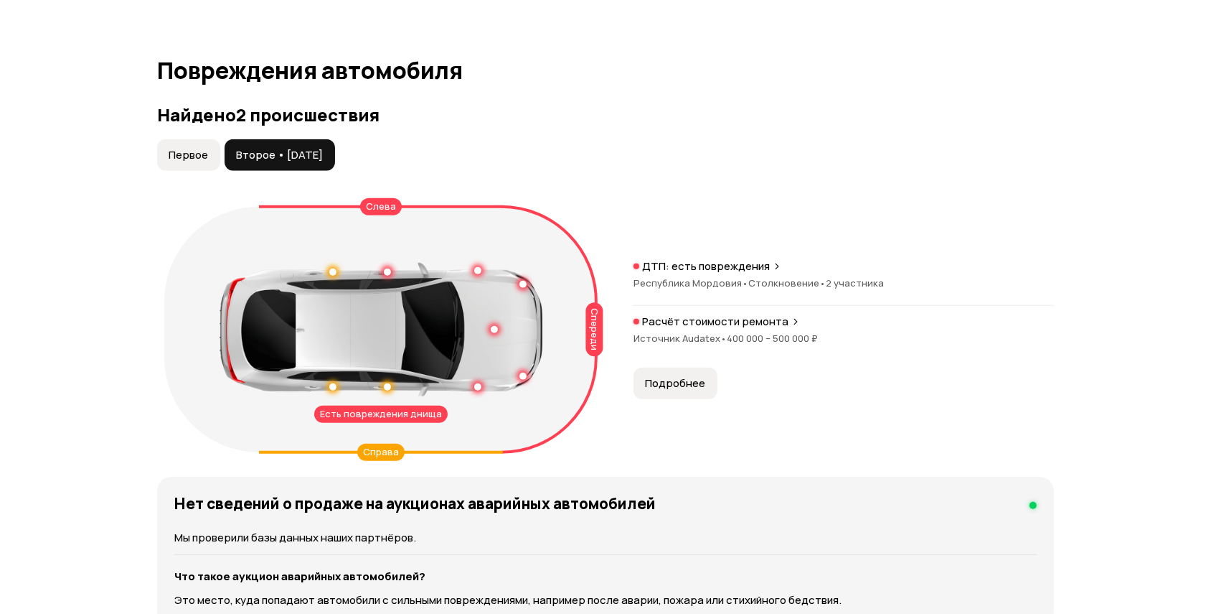
click at [701, 380] on span "Подробнее" at bounding box center [675, 383] width 60 height 14
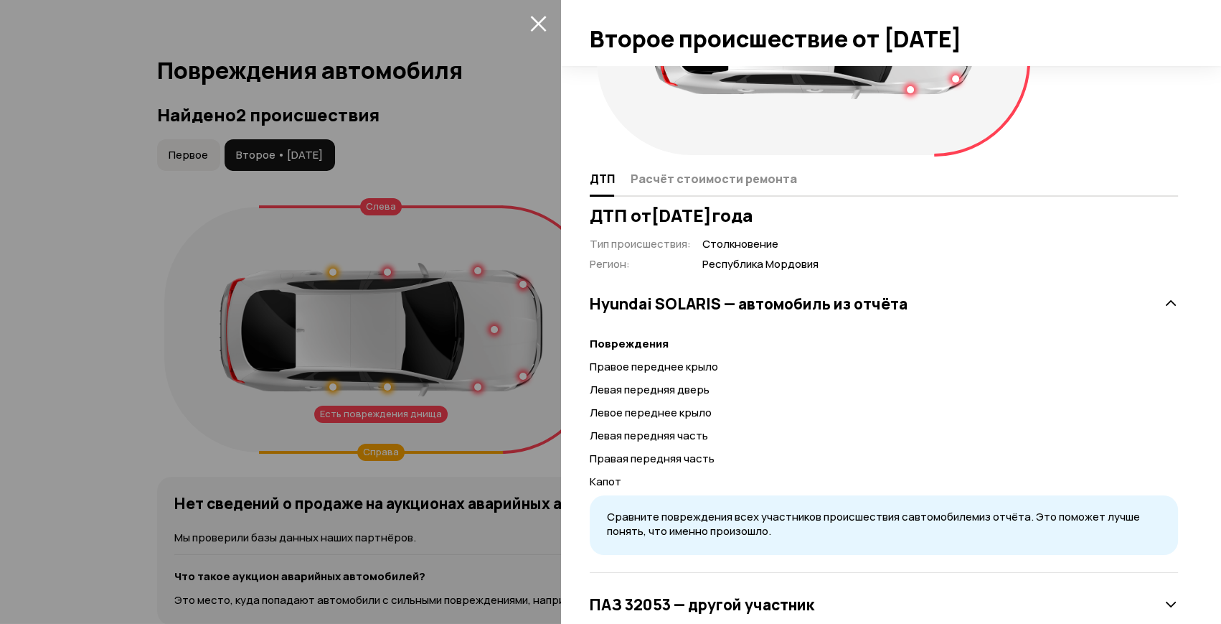
scroll to position [205, 0]
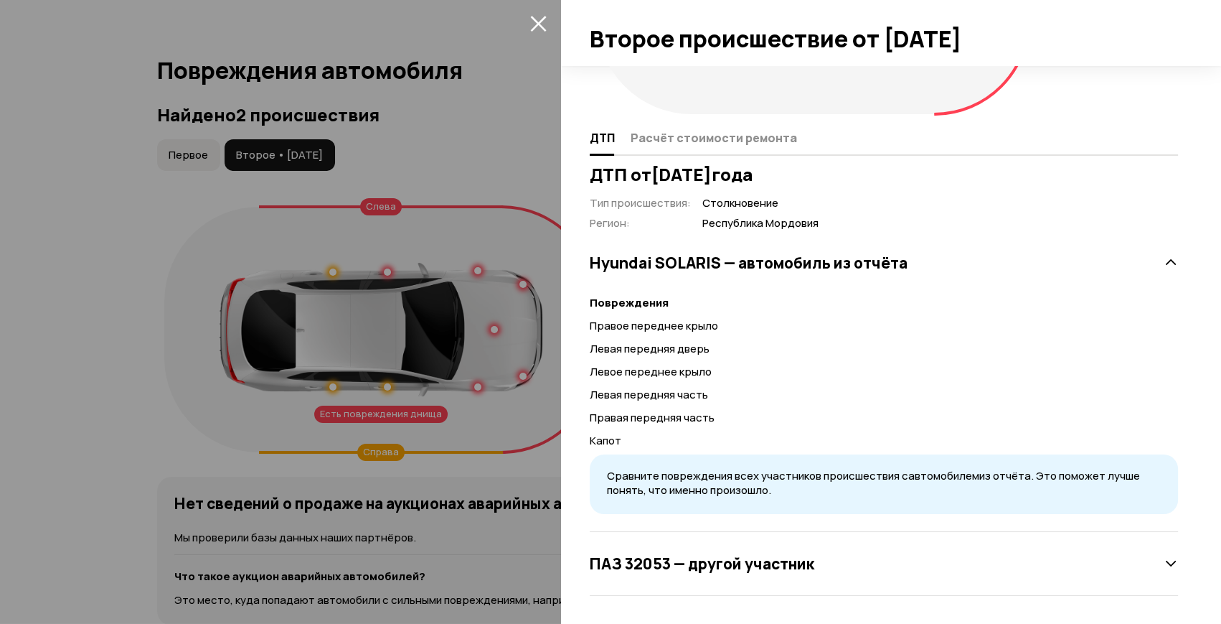
click at [1164, 561] on icon at bounding box center [1171, 563] width 14 height 14
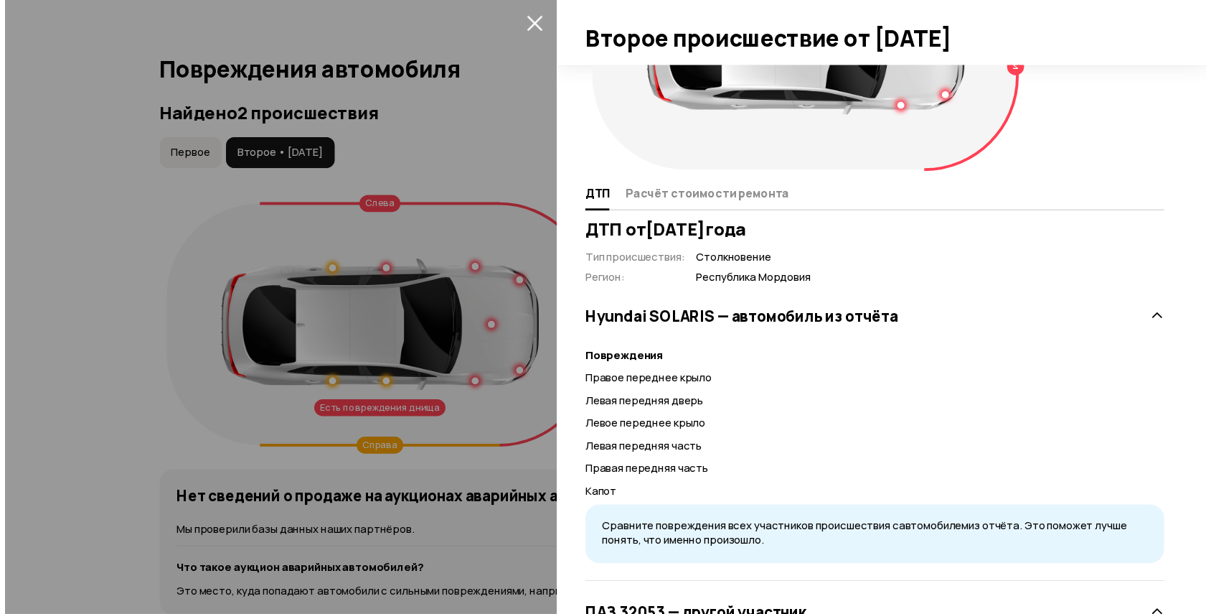
scroll to position [0, 0]
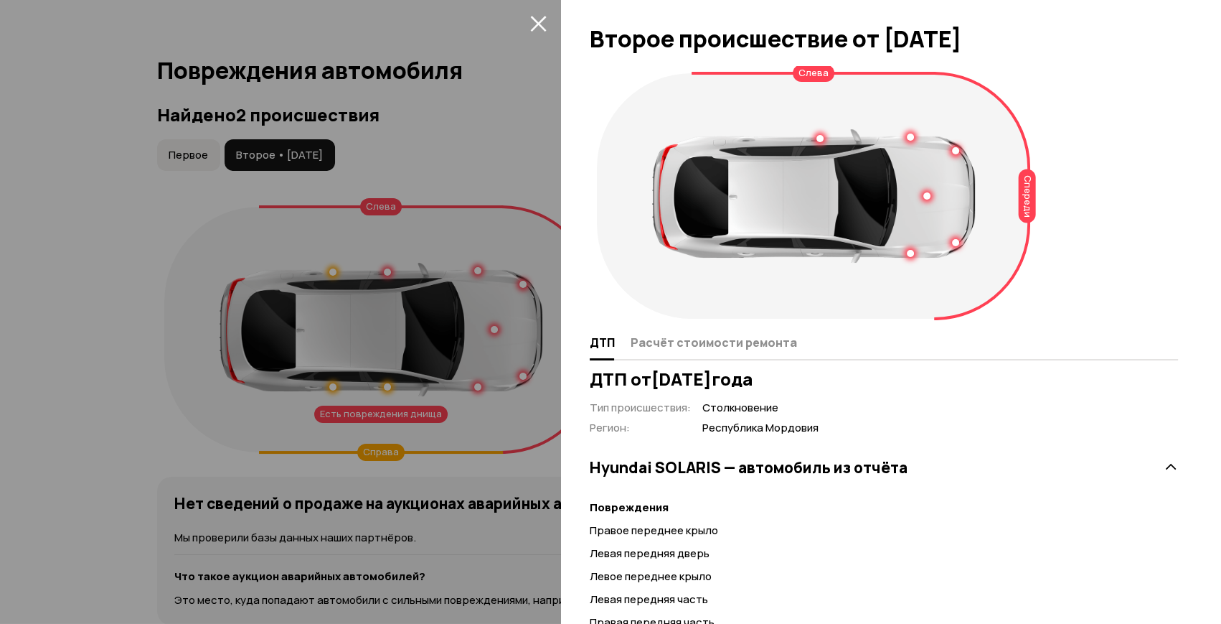
click at [538, 27] on icon "закрыть" at bounding box center [538, 23] width 17 height 17
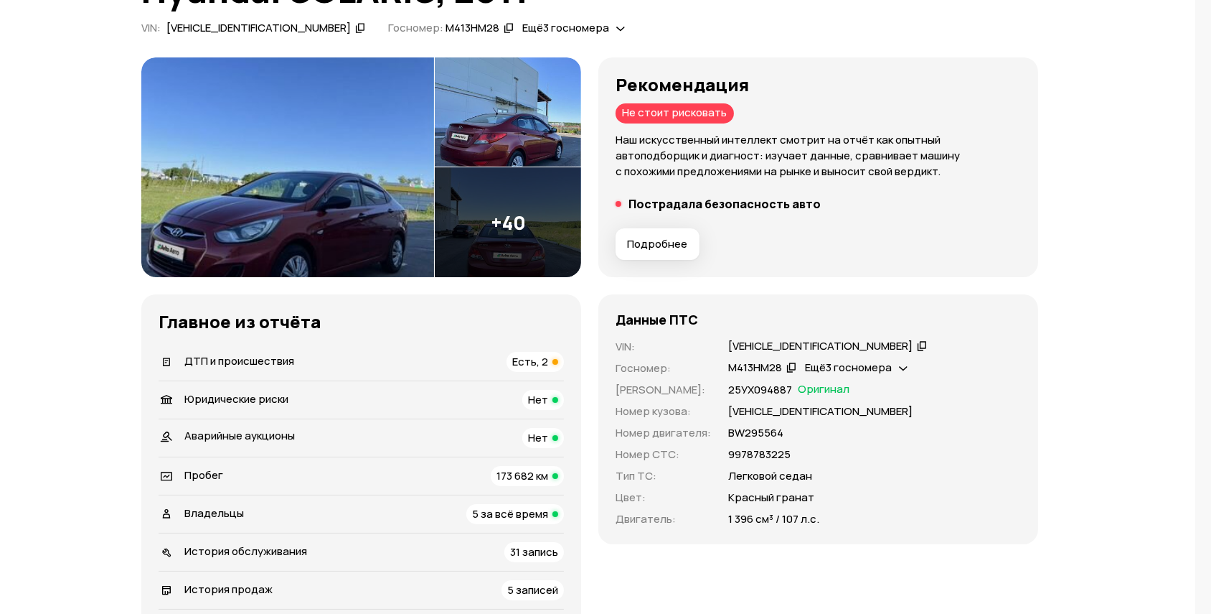
scroll to position [0, 16]
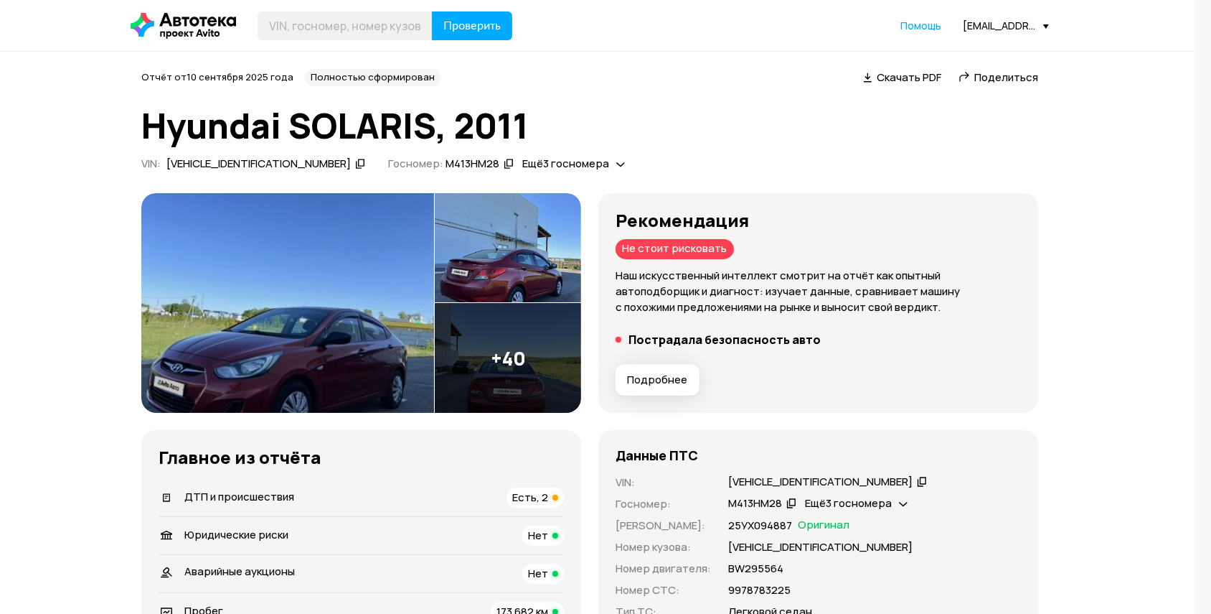
click at [756, 103] on div "Отчёт от [DATE] Полностью сформирован   Скачать PDF   Поделиться Hyundai SOLARI…" at bounding box center [589, 122] width 897 height 107
